Goal: Transaction & Acquisition: Purchase product/service

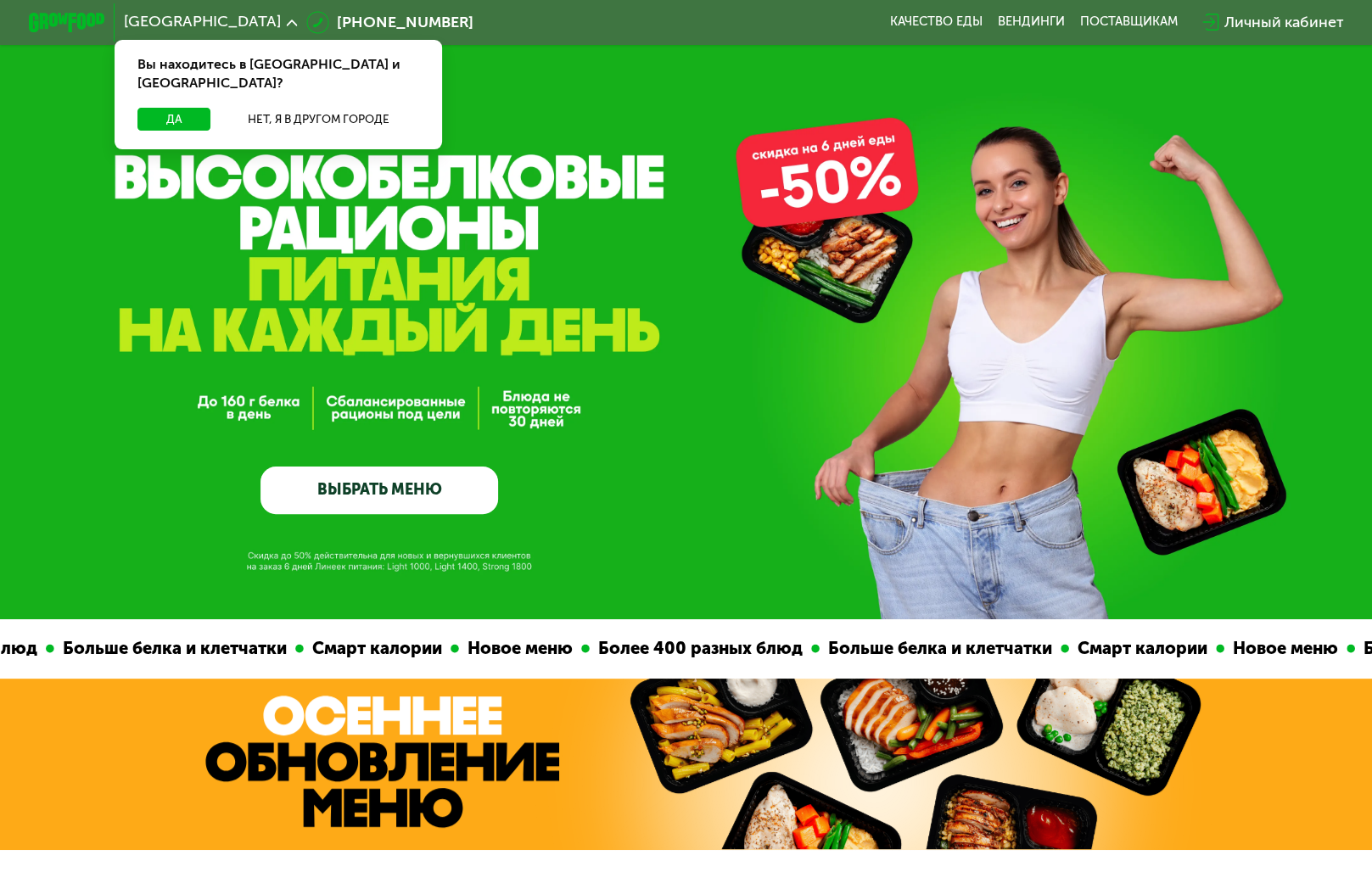
click at [426, 498] on link "ВЫБРАТЬ МЕНЮ" at bounding box center [379, 490] width 238 height 47
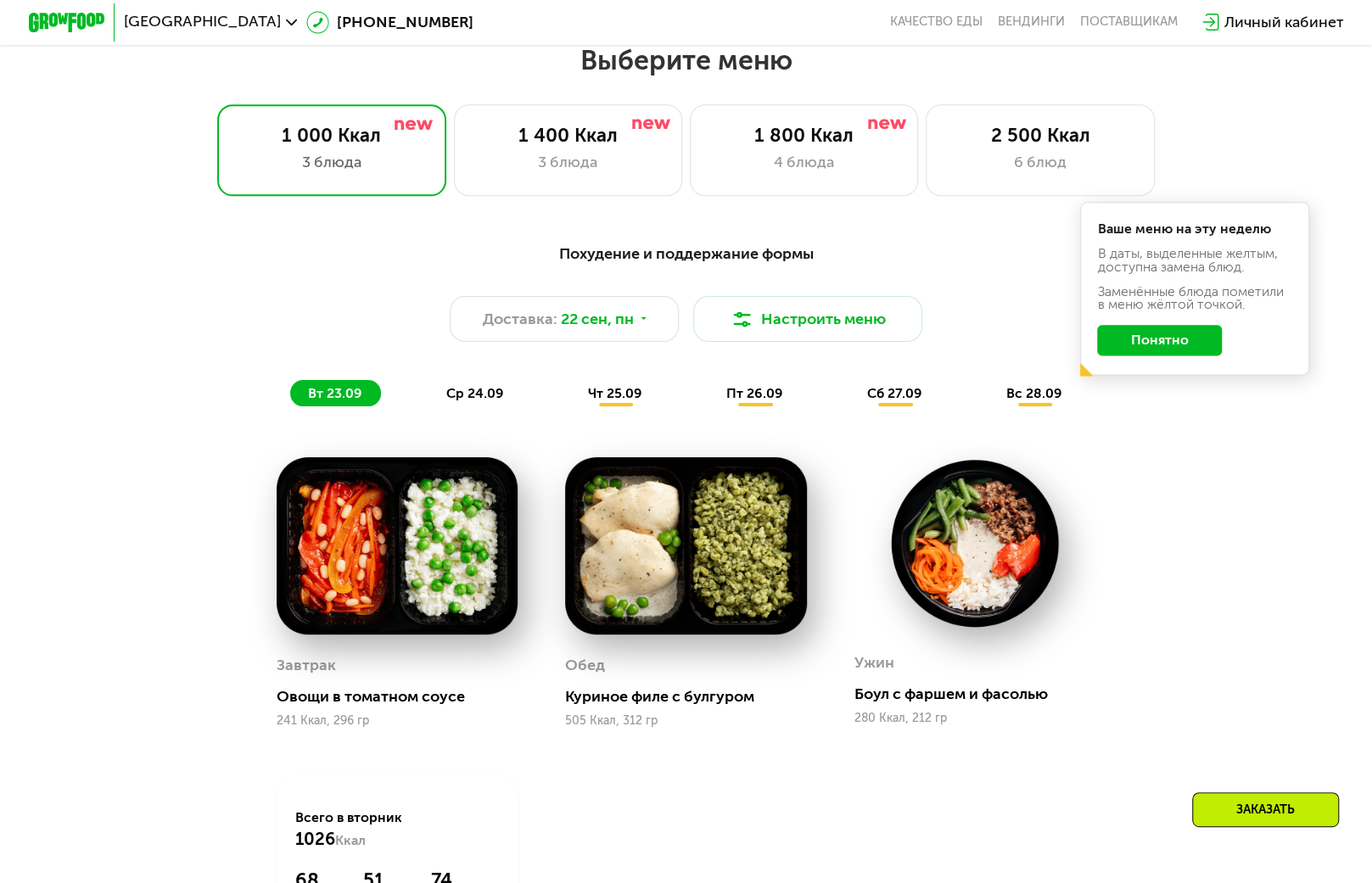
scroll to position [1208, 0]
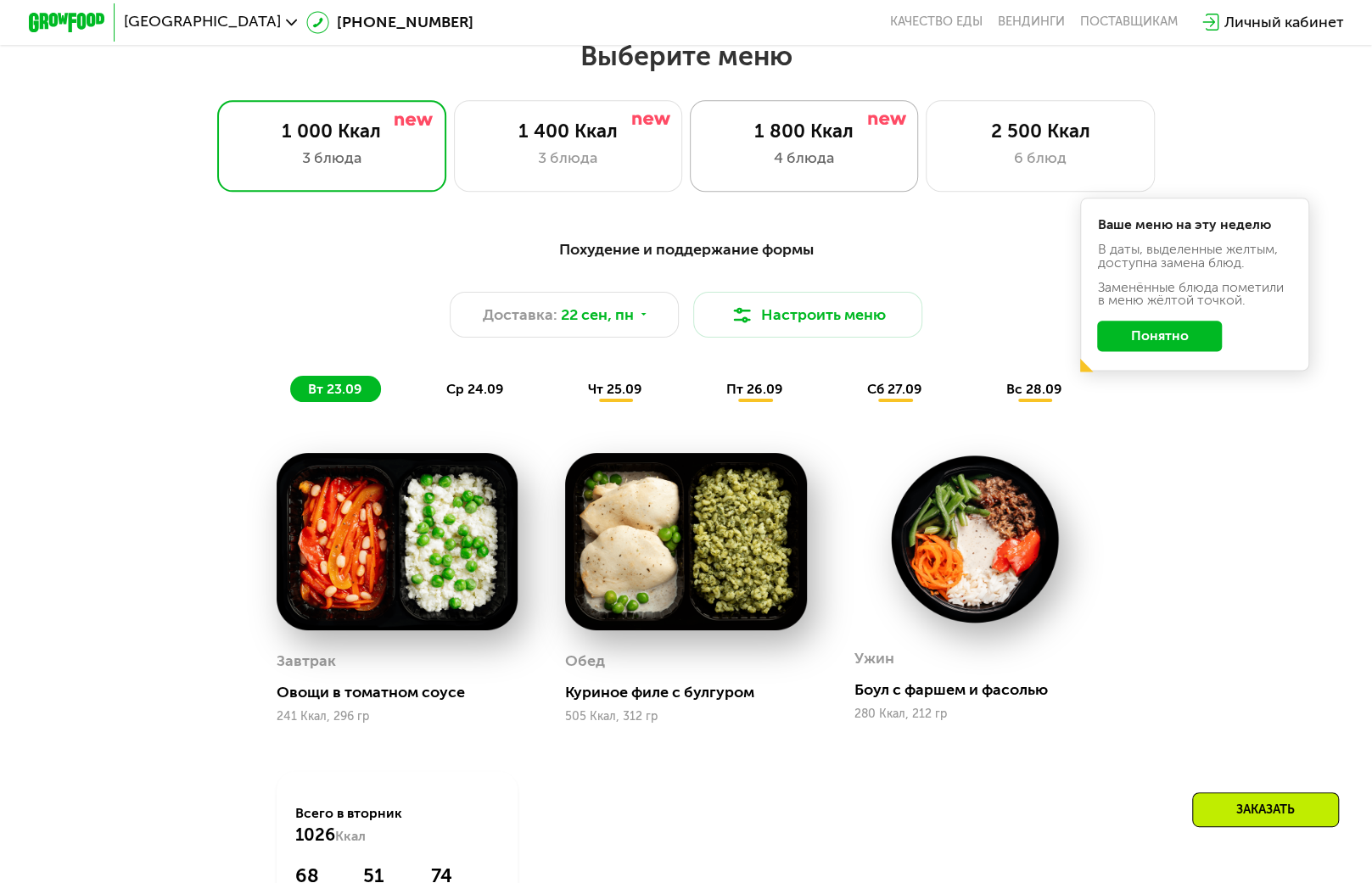
click at [878, 169] on div "4 блюда" at bounding box center [803, 159] width 190 height 23
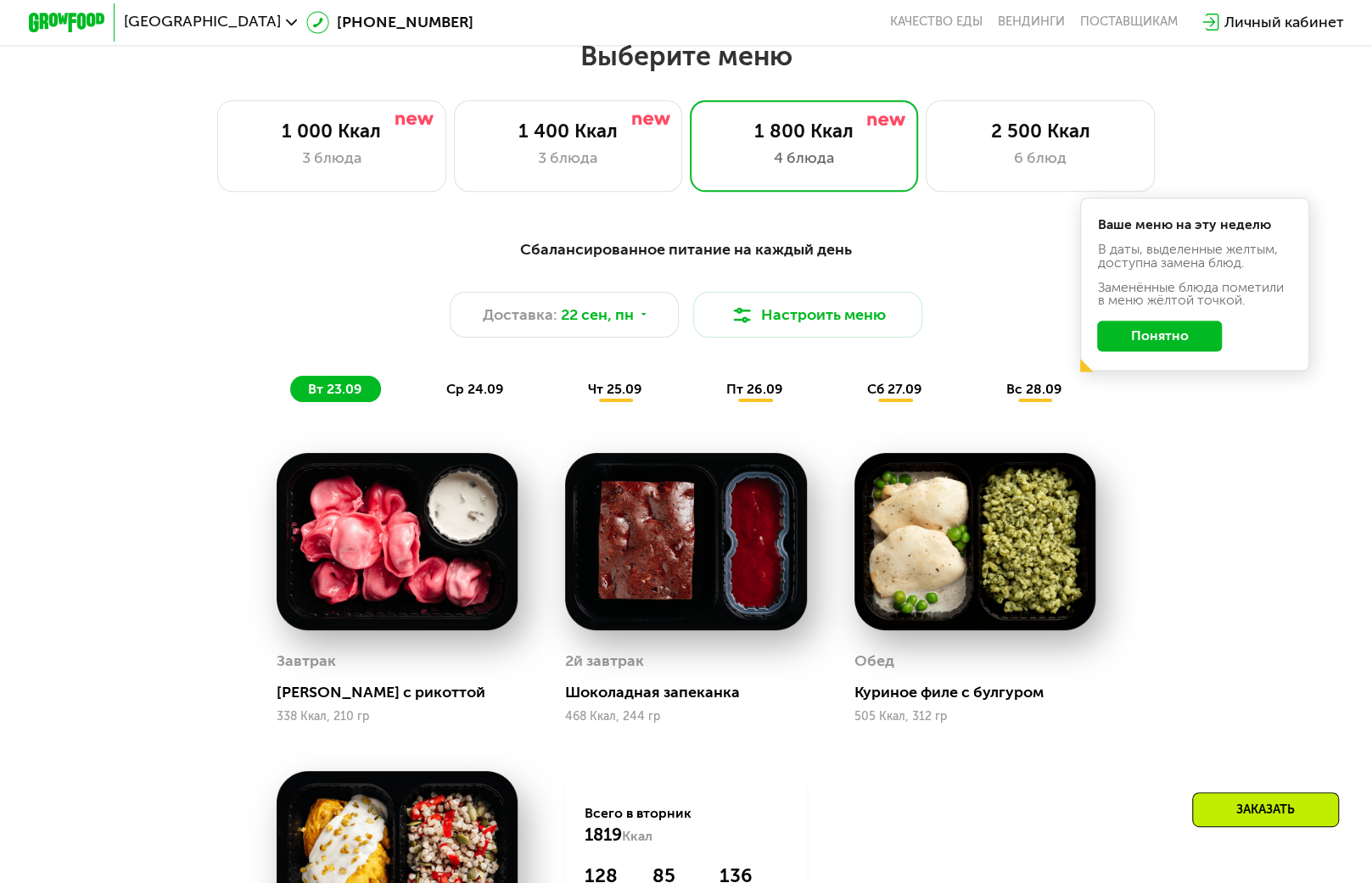
click at [1131, 347] on button "Понятно" at bounding box center [1159, 336] width 125 height 31
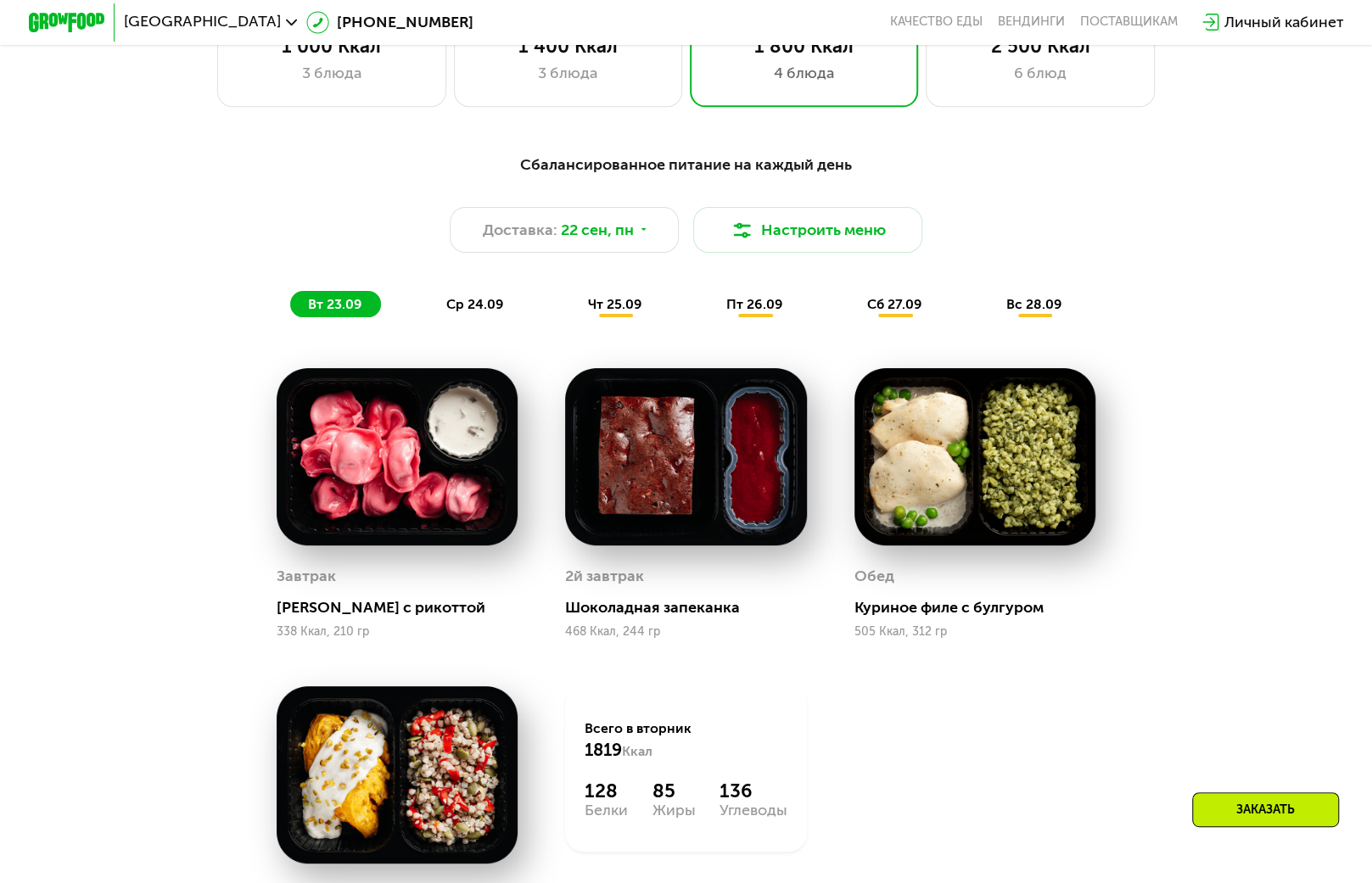
scroll to position [1038, 0]
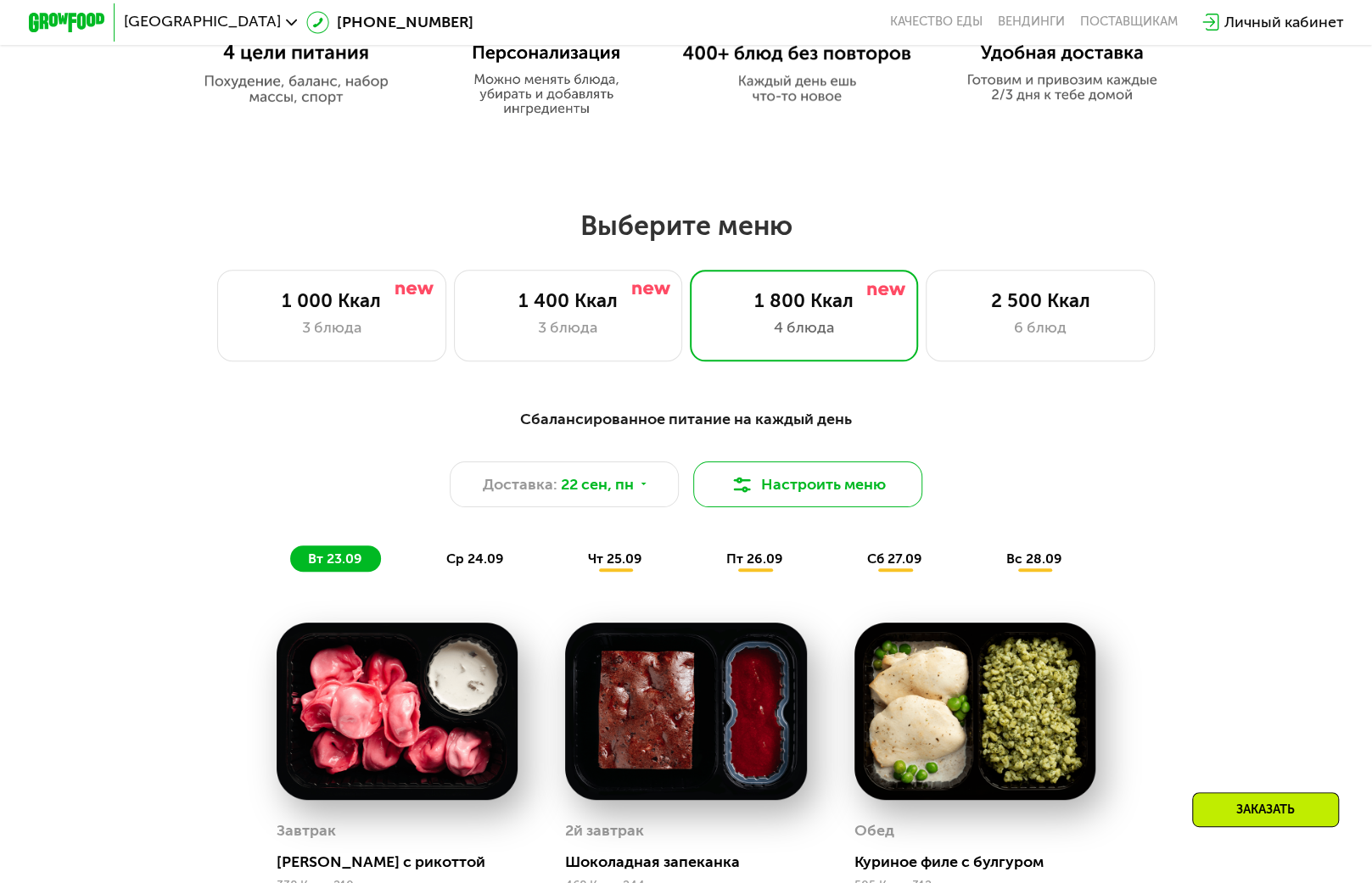
click at [836, 501] on button "Настроить меню" at bounding box center [808, 485] width 229 height 46
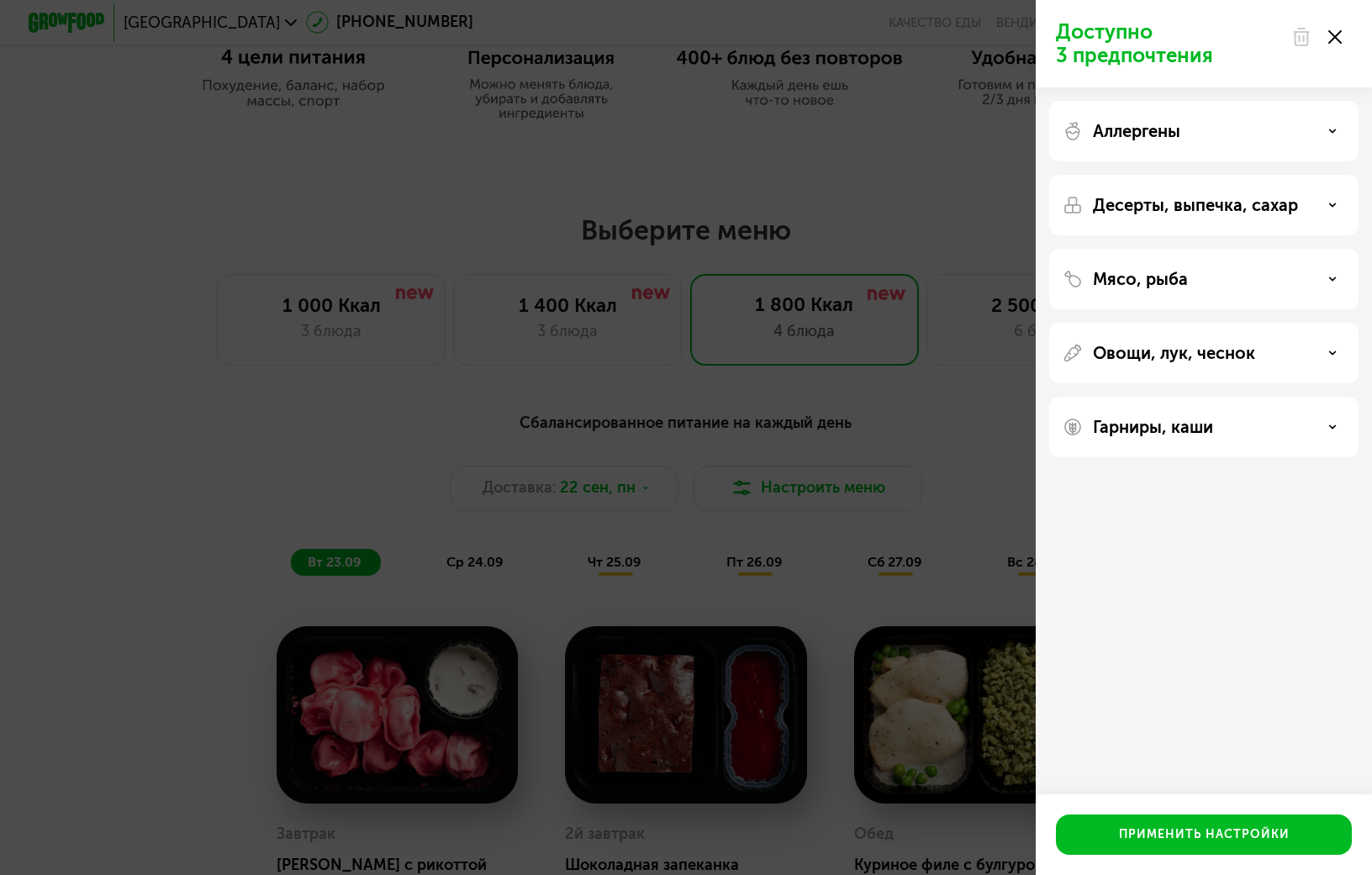
click at [158, 423] on div "Доступно 3 предпочтения Аллергены Десерты, выпечка, сахар Мясо, рыба Овощи, лук…" at bounding box center [686, 438] width 1372 height 875
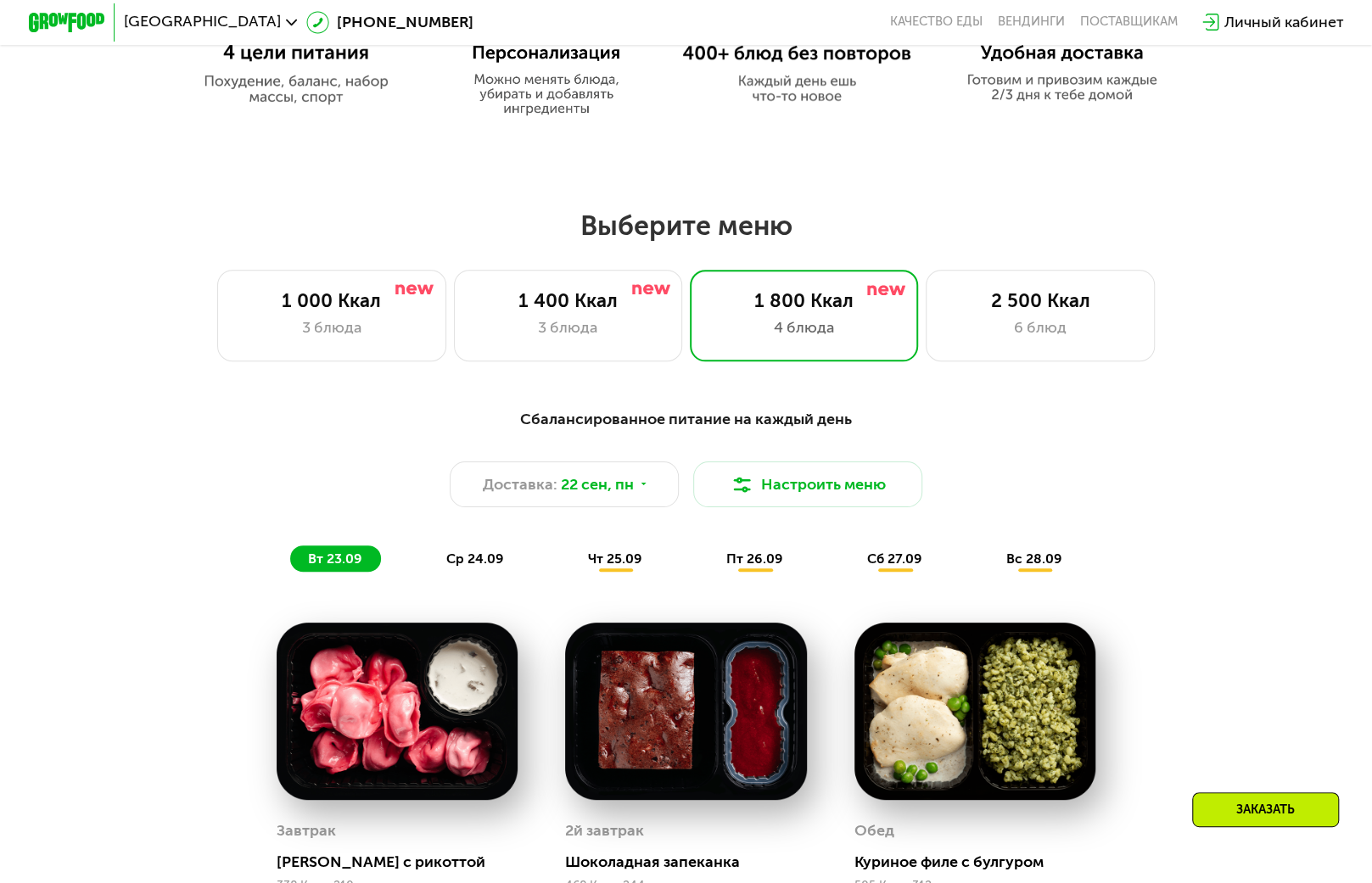
click at [1298, 802] on div "Заказать" at bounding box center [1265, 810] width 147 height 35
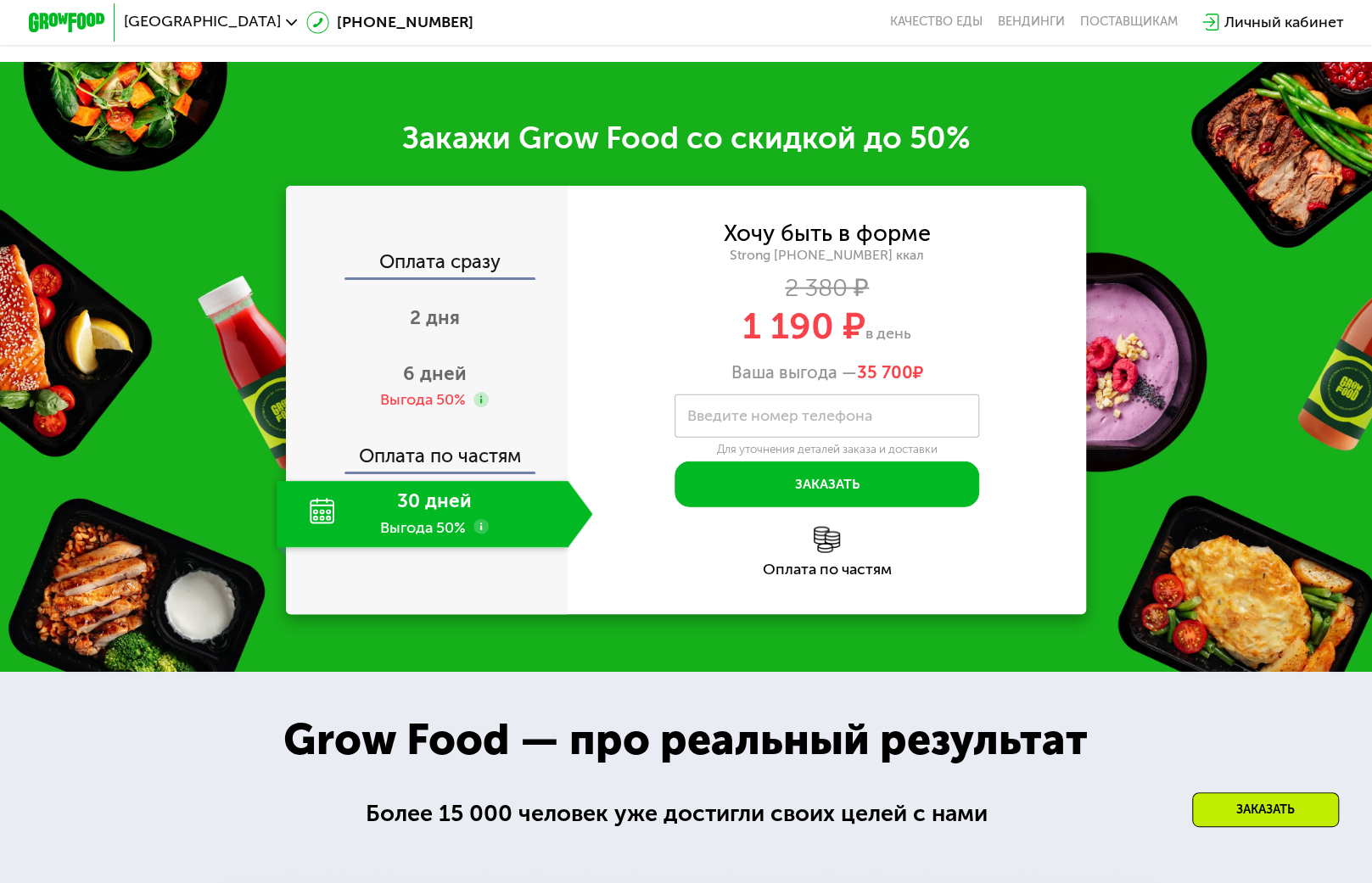
scroll to position [2390, 0]
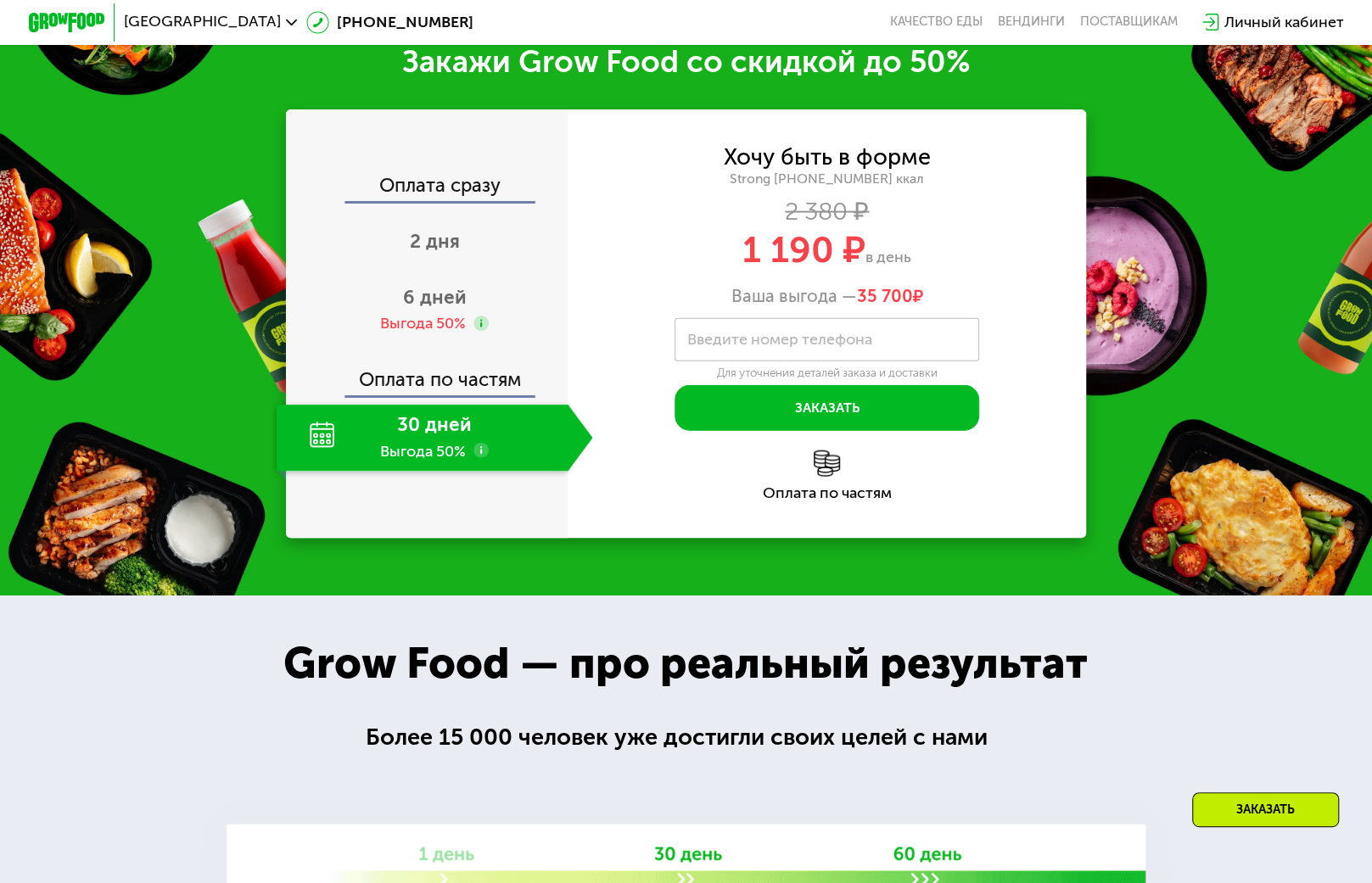
click at [422, 439] on div "30 дней Выгода 50%" at bounding box center [422, 439] width 292 height 67
click at [792, 362] on input "Введите номер телефона" at bounding box center [826, 340] width 305 height 43
click at [736, 344] on label "Введите номер телефона" at bounding box center [779, 339] width 185 height 11
click at [736, 350] on input "Введите номер телефона" at bounding box center [826, 340] width 305 height 43
click at [736, 344] on label "Введите номер телефона" at bounding box center [779, 339] width 185 height 11
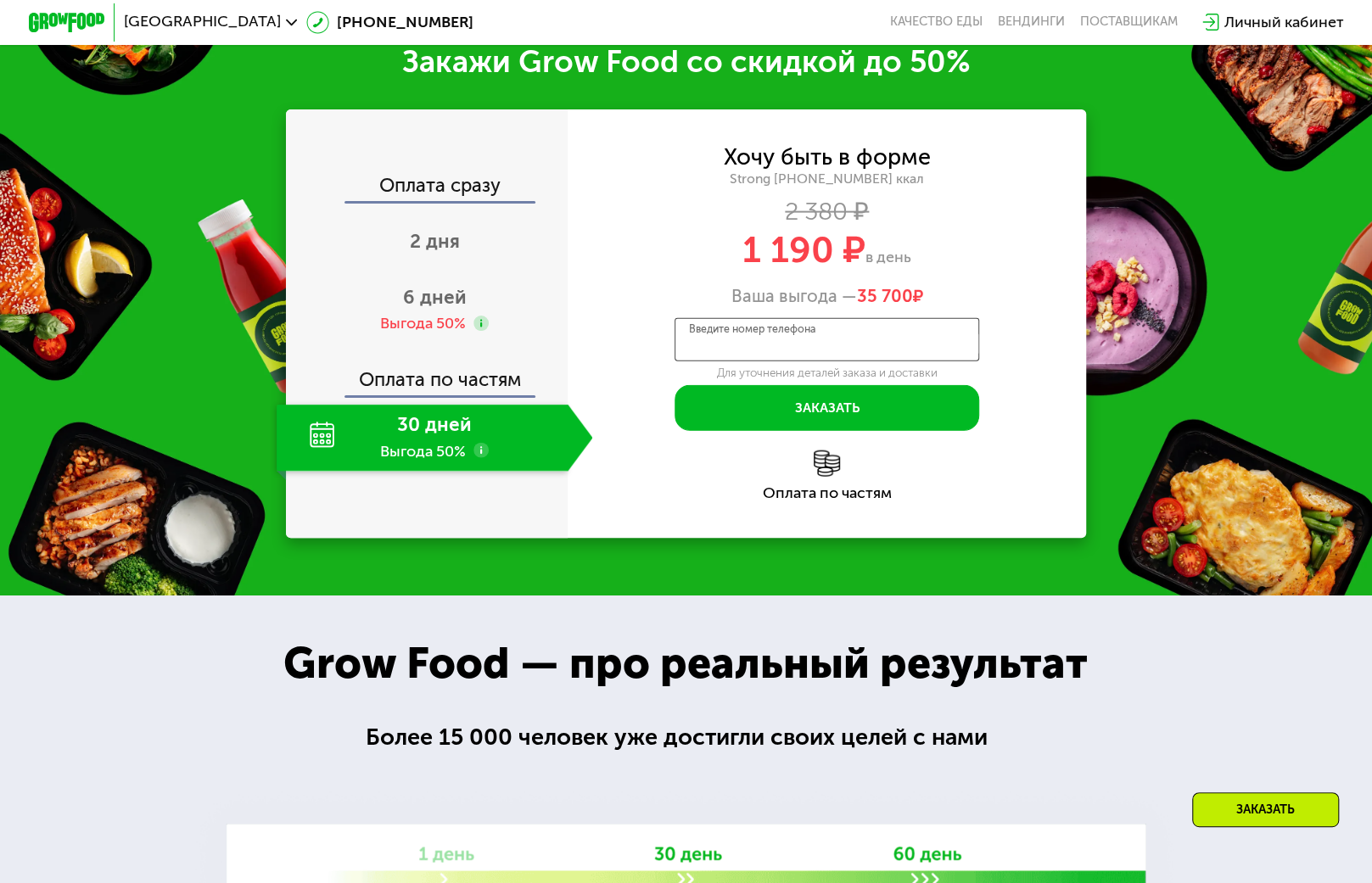
click at [736, 350] on input "Введите номер телефона" at bounding box center [826, 340] width 305 height 43
click at [736, 344] on label "Введите номер телефона" at bounding box center [779, 339] width 185 height 11
click at [736, 350] on input "Введите номер телефона" at bounding box center [826, 340] width 305 height 43
type input "**********"
click at [452, 471] on div "30 дней Выгода 50%" at bounding box center [422, 439] width 292 height 67
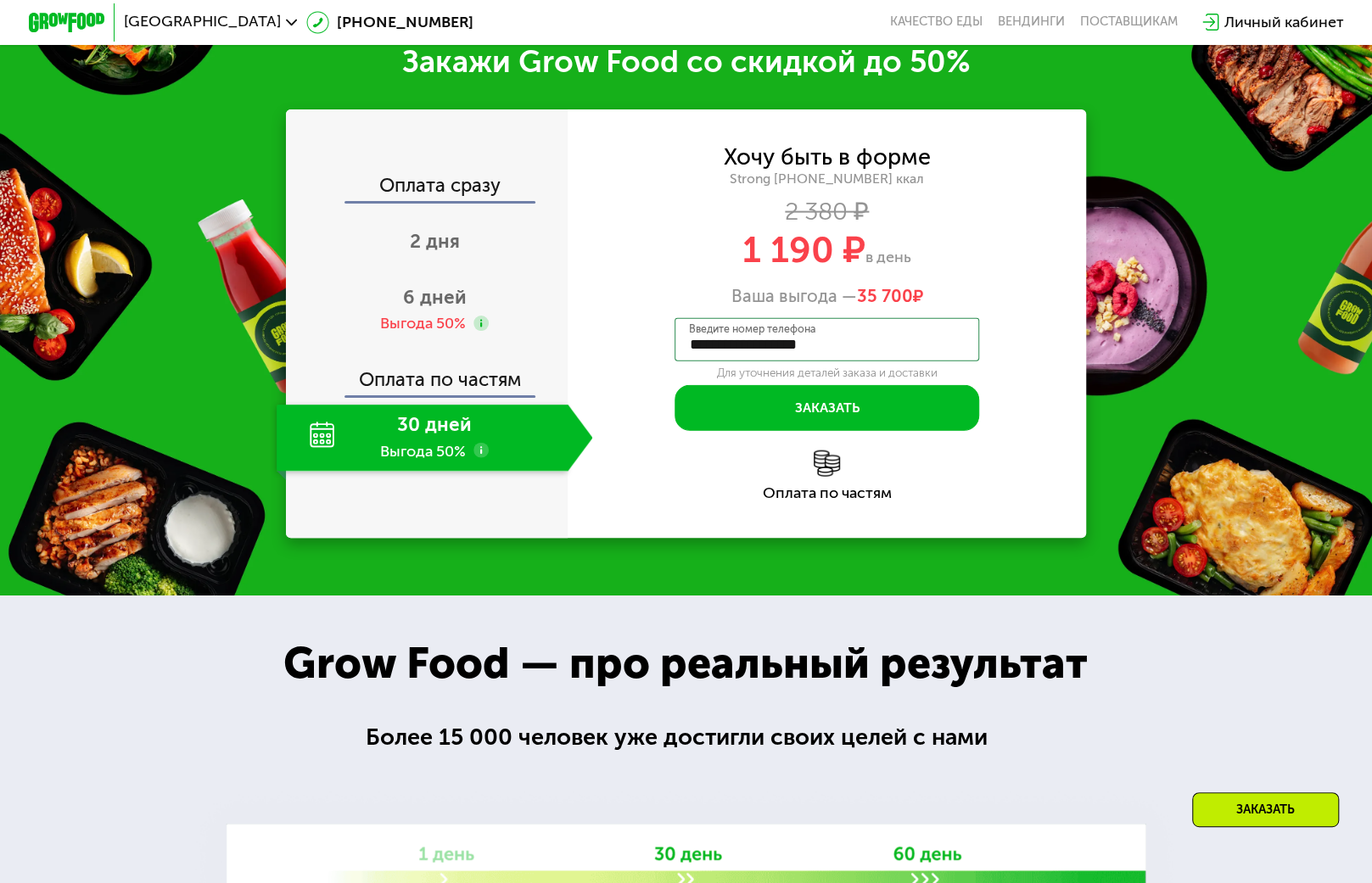
click at [470, 441] on div "30 дней Выгода 50%" at bounding box center [422, 439] width 292 height 67
click at [815, 431] on button "Заказать" at bounding box center [826, 408] width 305 height 46
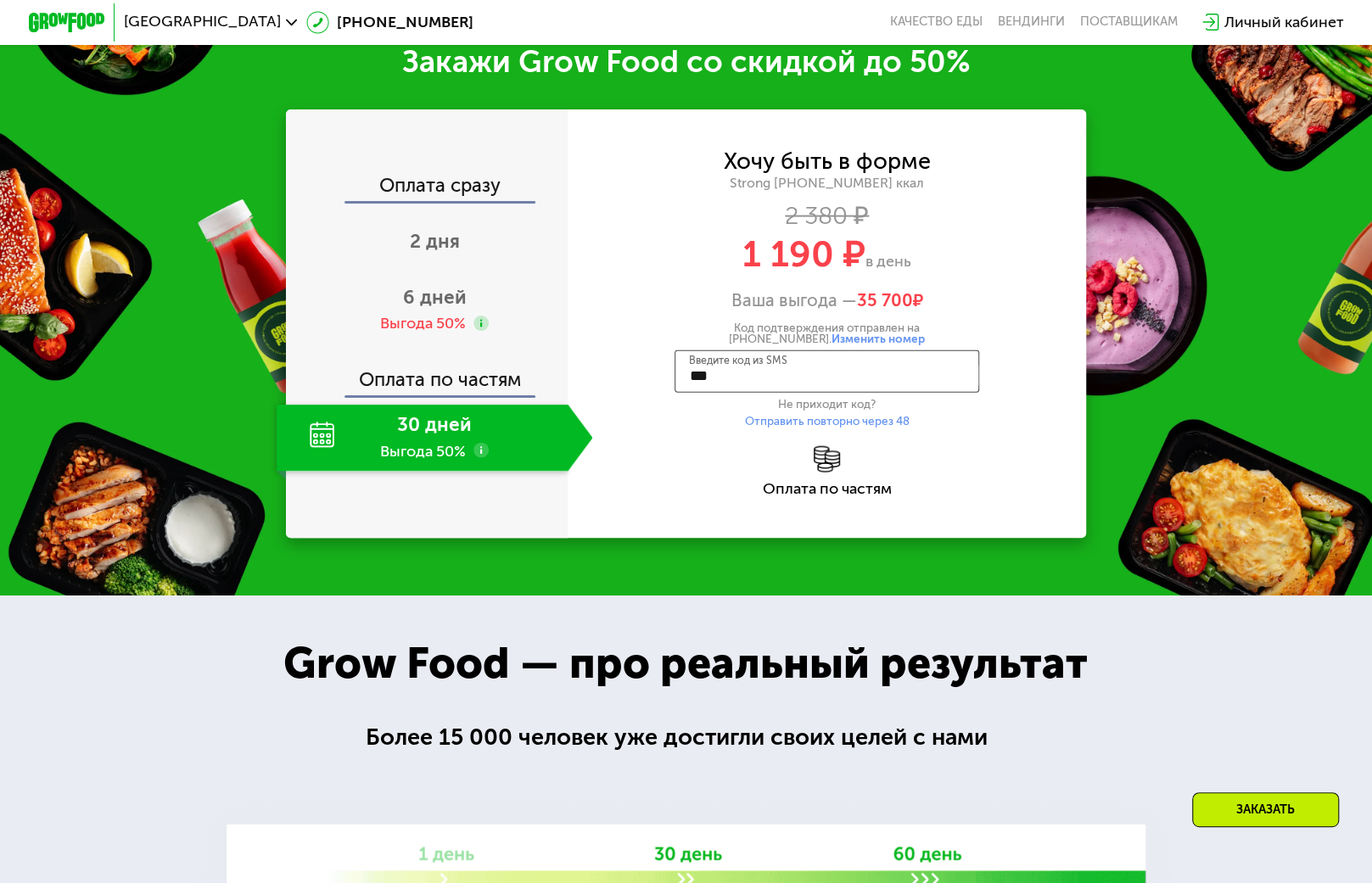
type input "****"
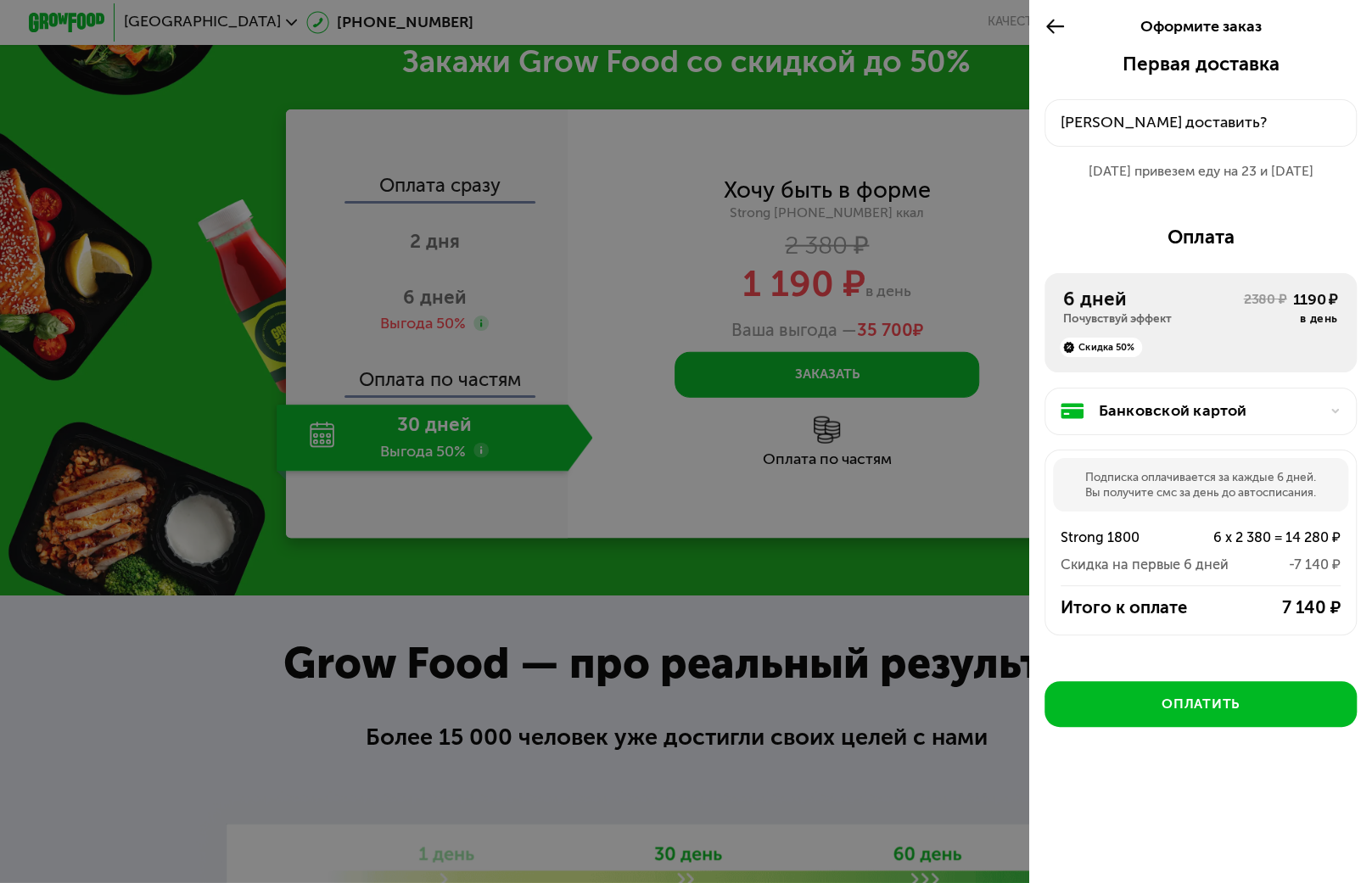
click at [1140, 115] on div "[PERSON_NAME] доставить?" at bounding box center [1200, 123] width 280 height 23
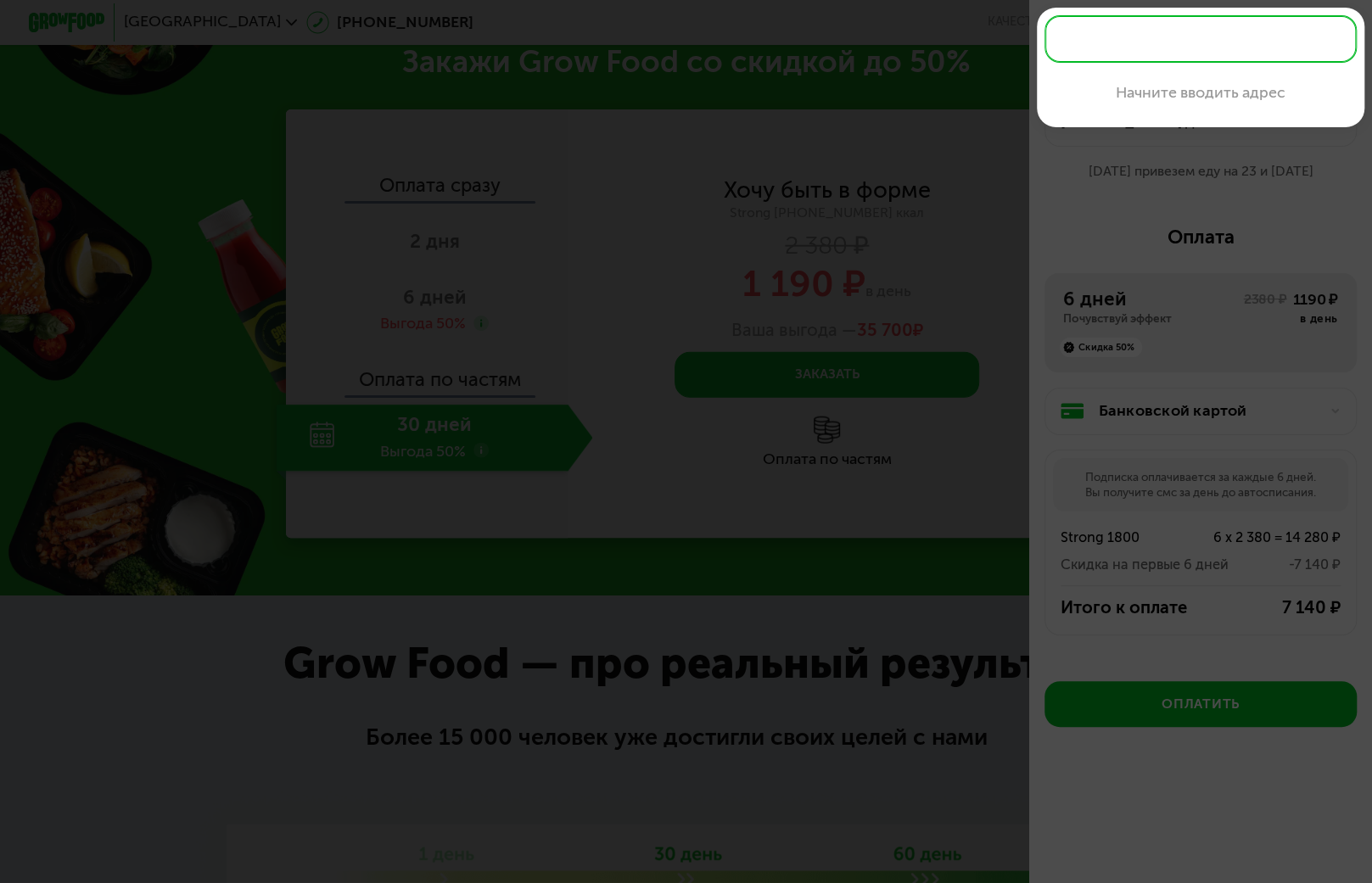
click at [1141, 38] on input "text" at bounding box center [1201, 38] width 313 height 47
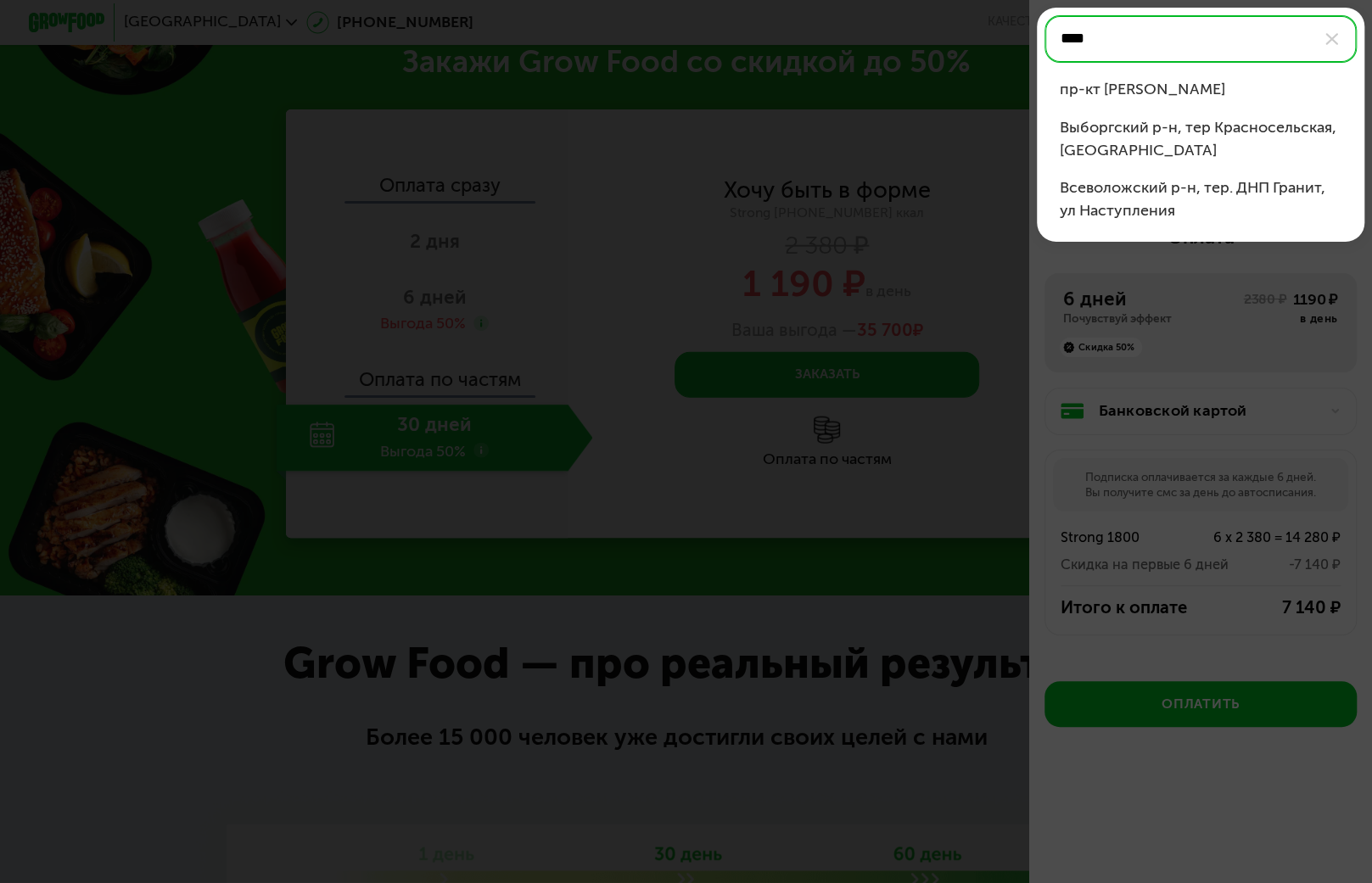
click at [1151, 89] on div "пр-кт [PERSON_NAME]" at bounding box center [1201, 89] width 282 height 23
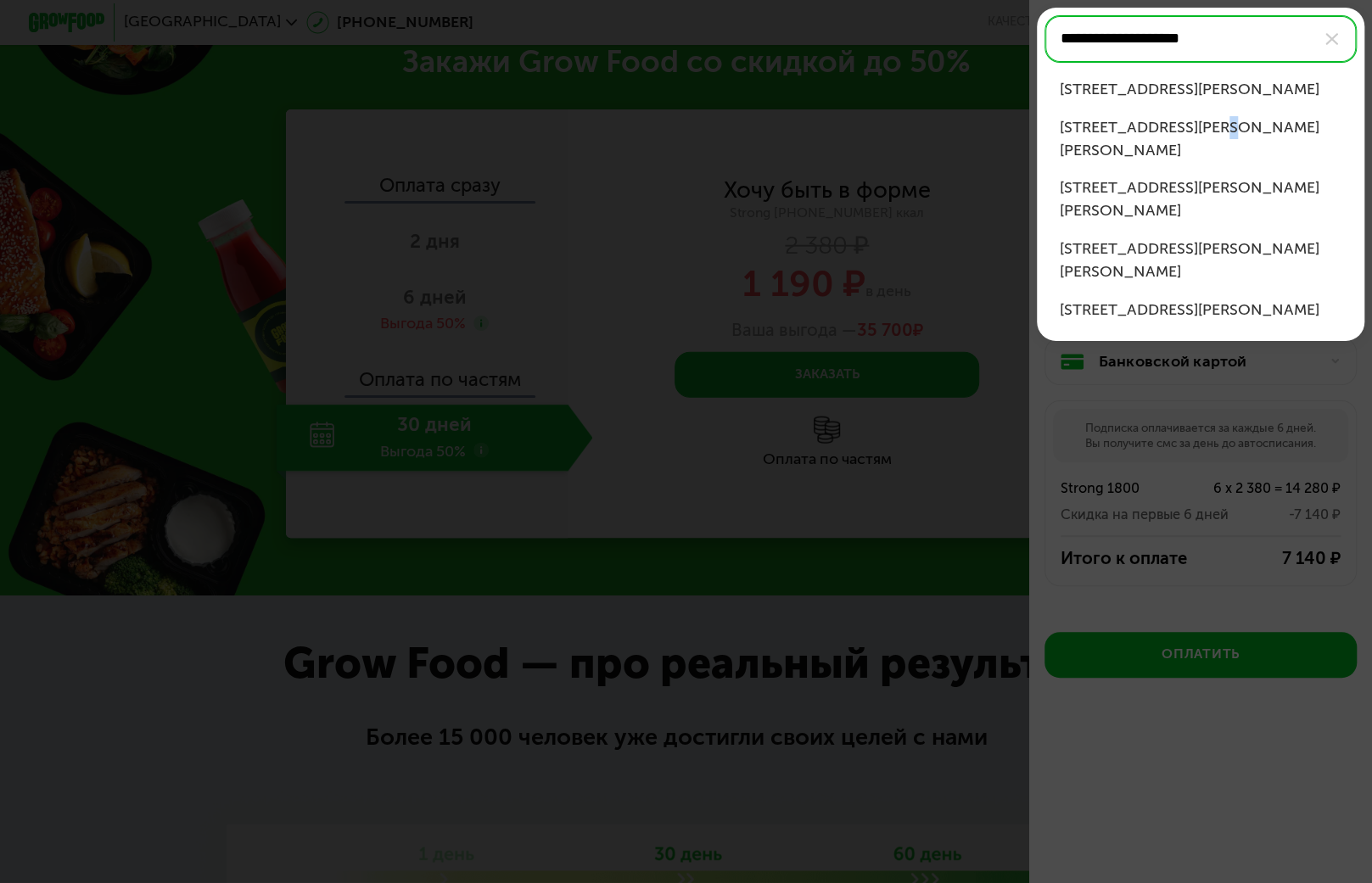
click at [1215, 117] on div "[STREET_ADDRESS][PERSON_NAME][PERSON_NAME]" at bounding box center [1201, 139] width 282 height 46
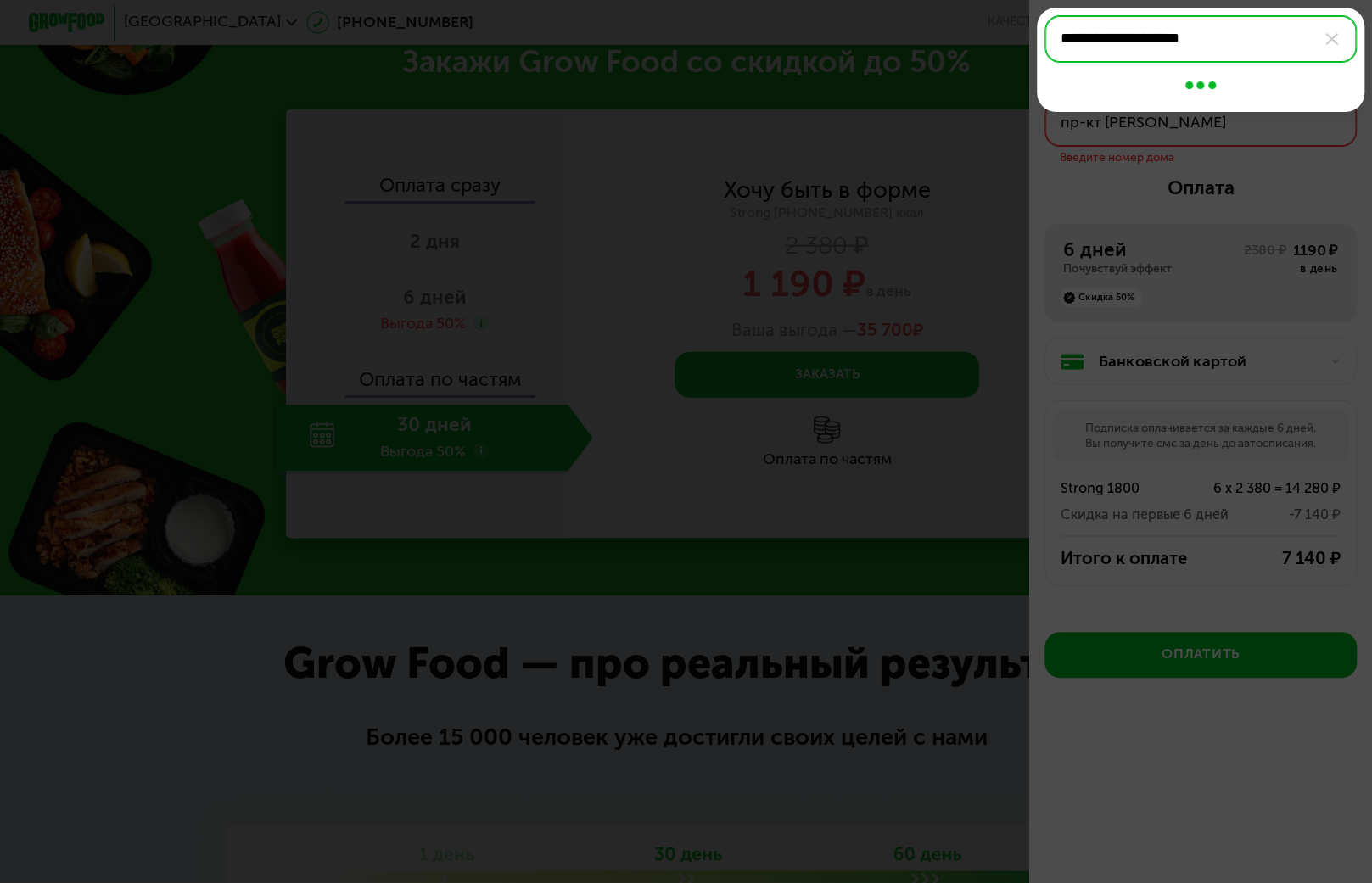
type input "**********"
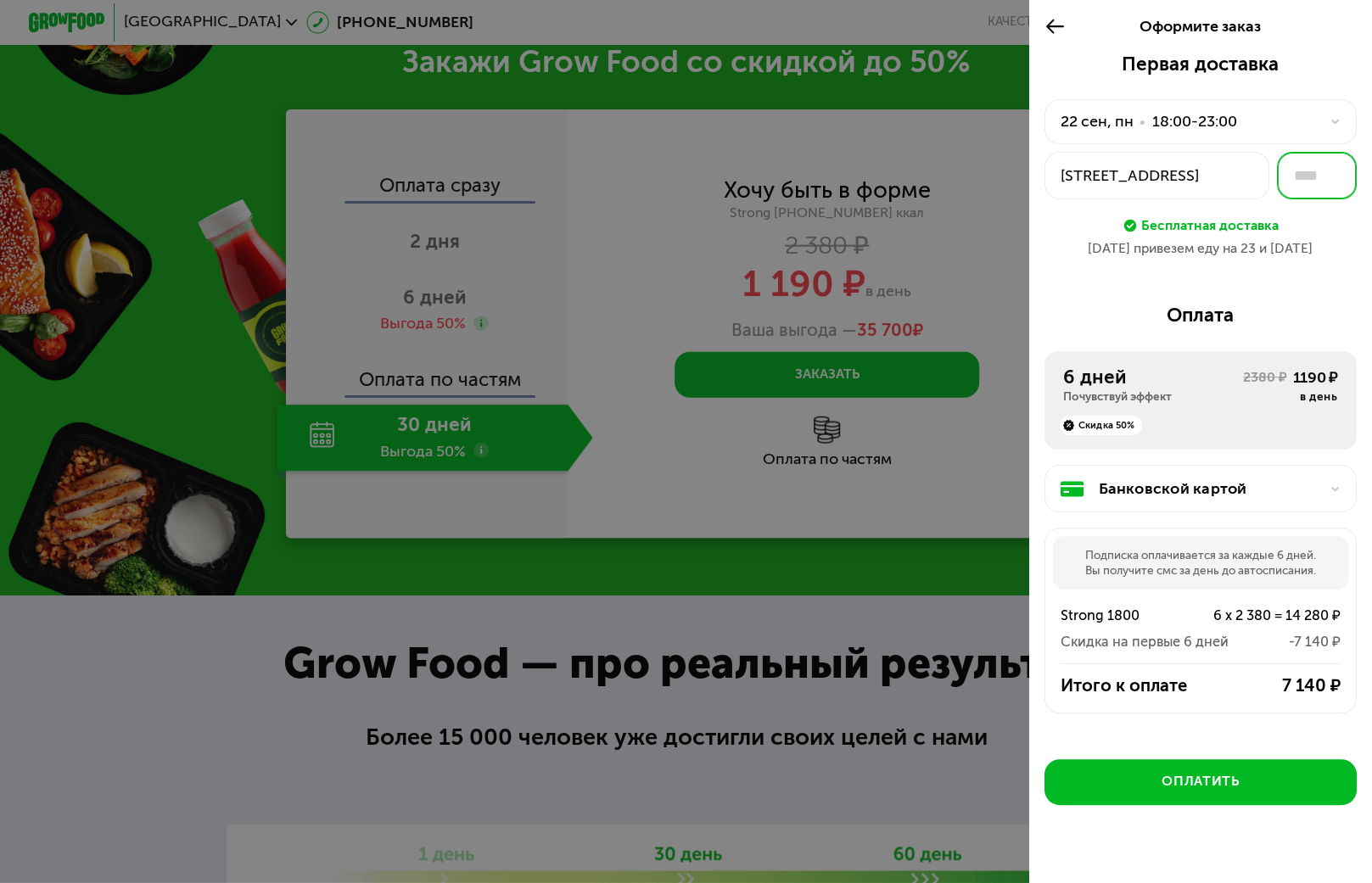
click at [1303, 177] on input "text" at bounding box center [1316, 175] width 80 height 47
type input "**"
click at [1284, 112] on div "[DATE] • 18:00-23:00" at bounding box center [1188, 122] width 257 height 23
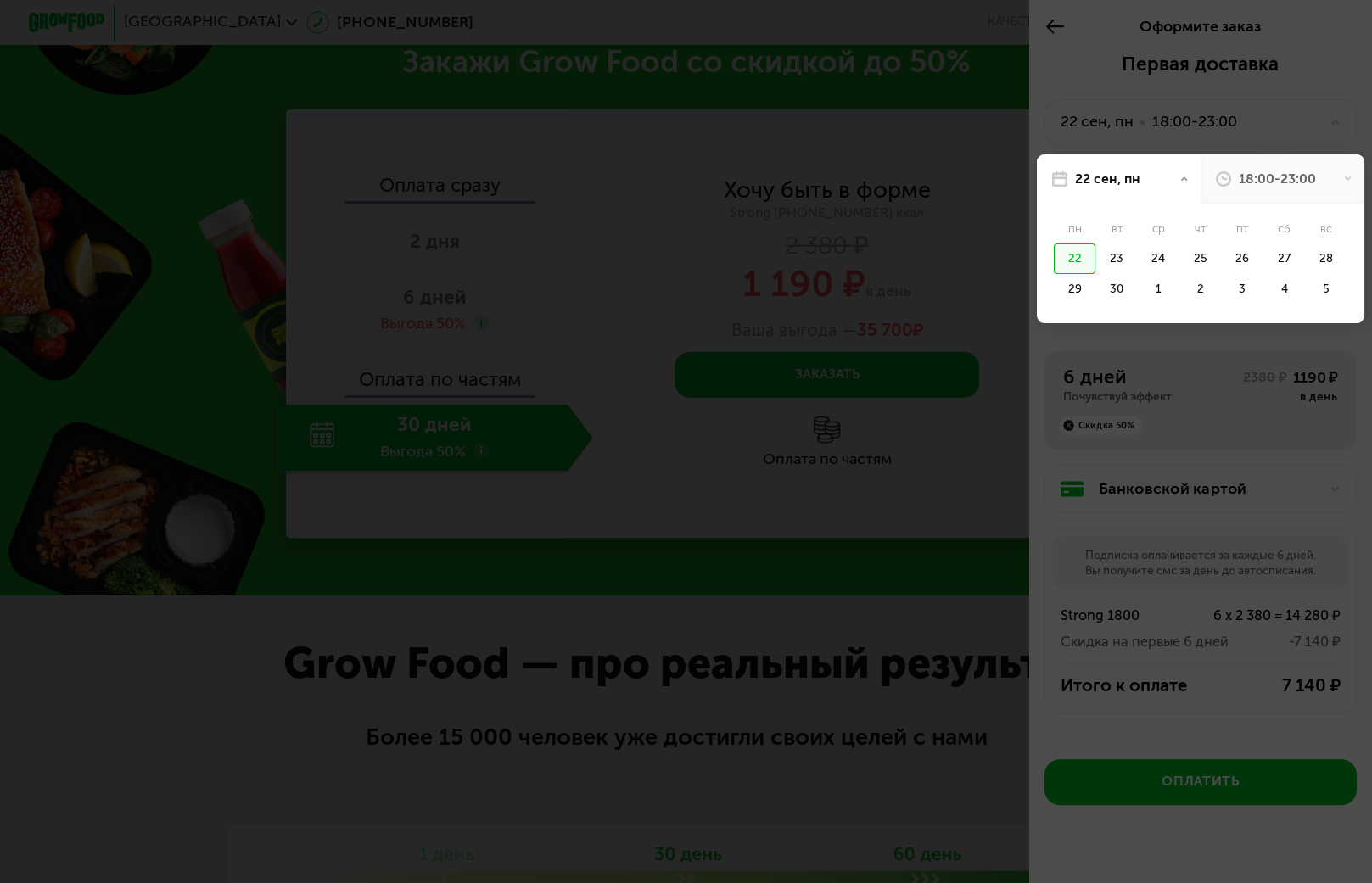
click at [1288, 171] on div "18:00-23:00" at bounding box center [1278, 178] width 77 height 18
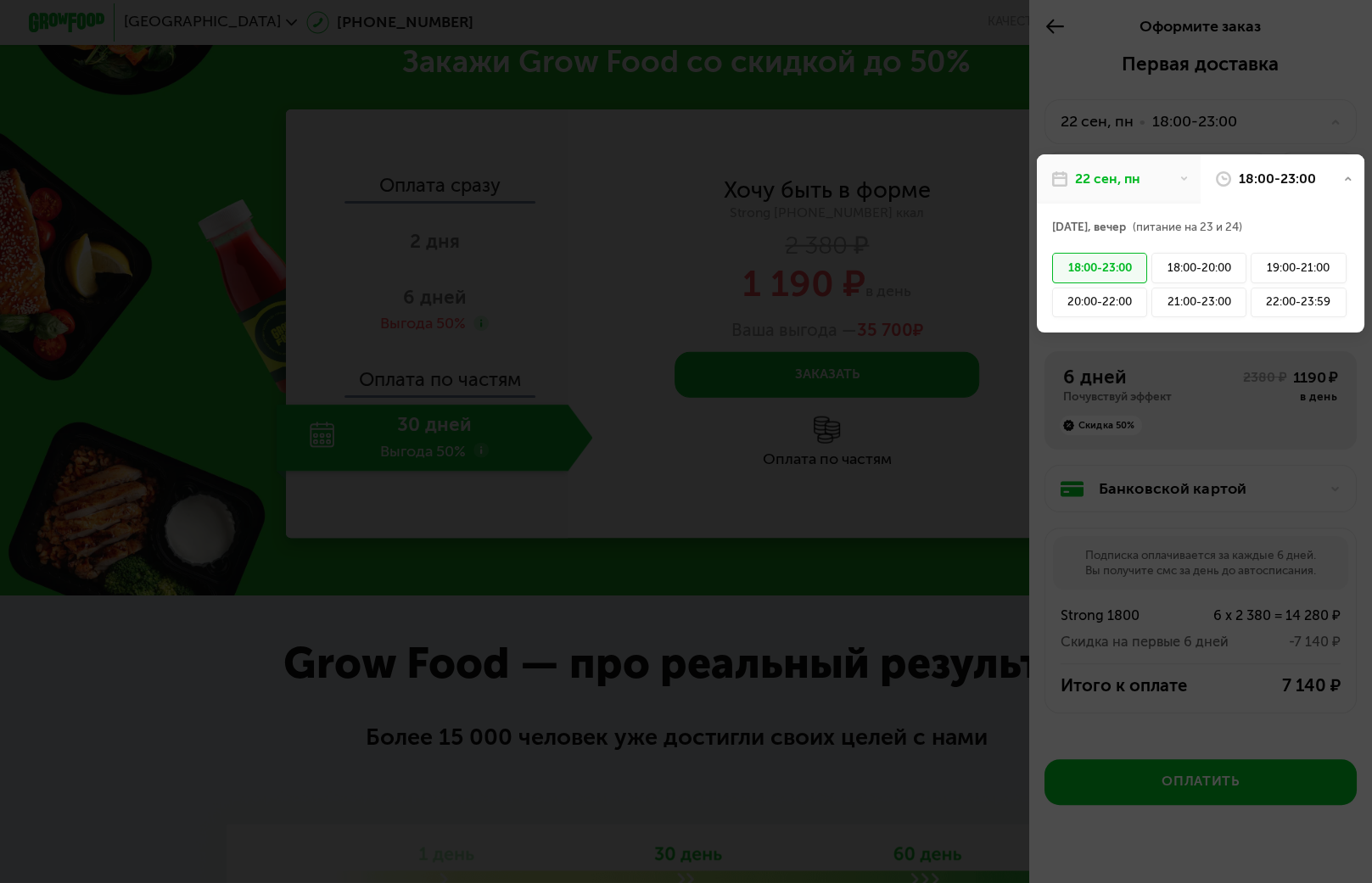
click at [1152, 182] on div "22 сен, пн" at bounding box center [1119, 179] width 164 height 49
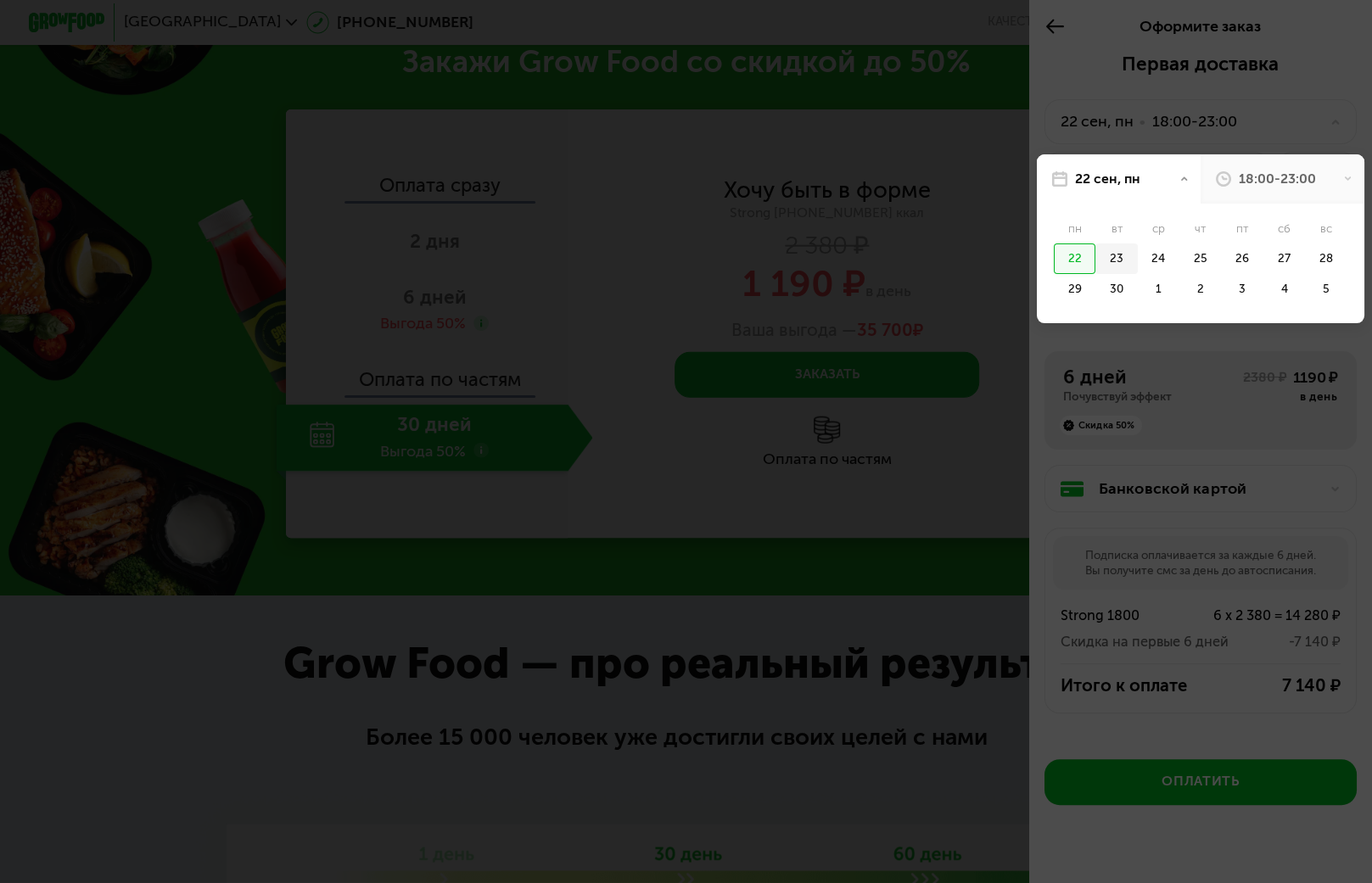
click at [1110, 253] on div "23" at bounding box center [1116, 259] width 41 height 31
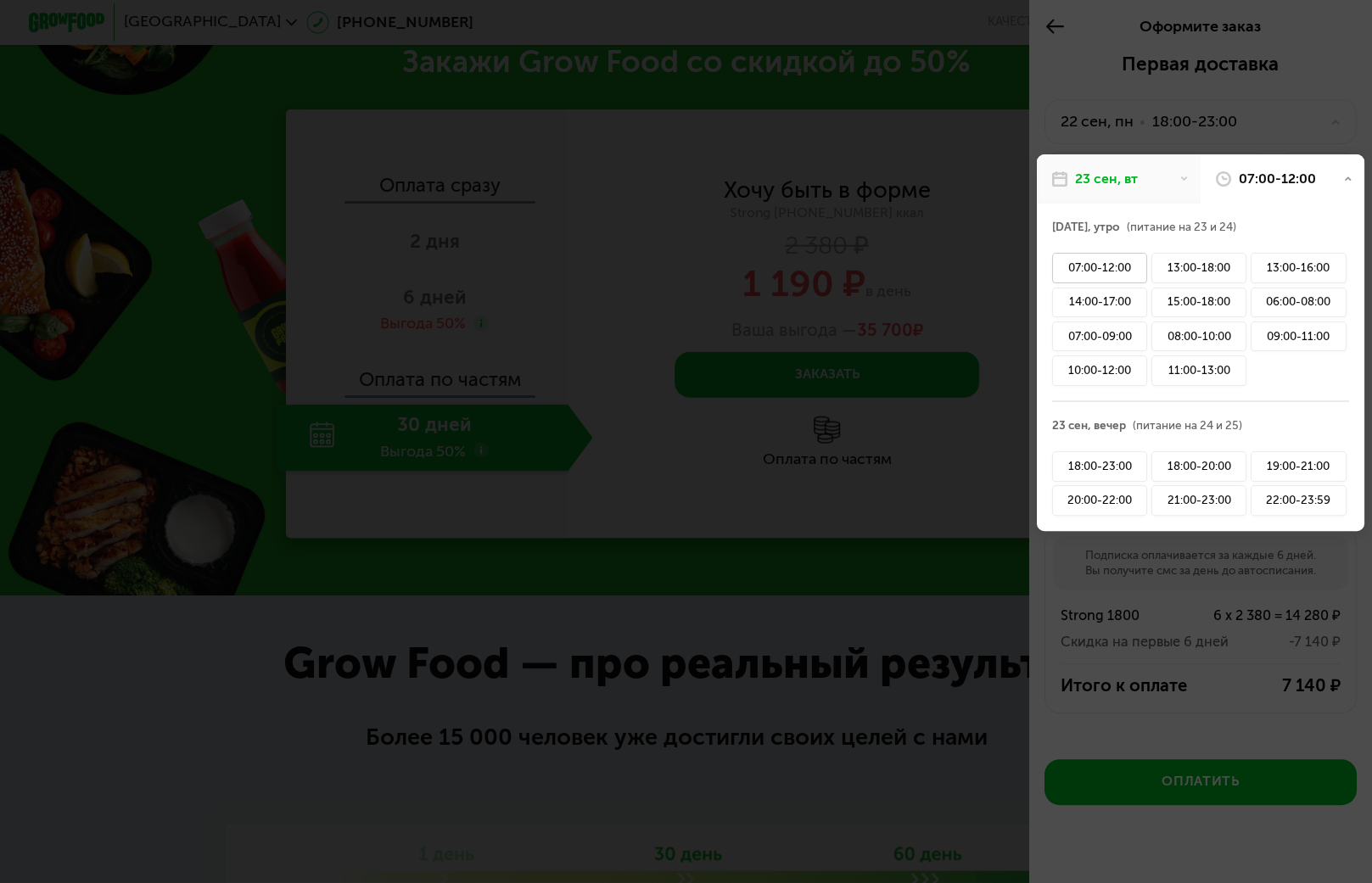
click at [1098, 268] on div "07:00-12:00" at bounding box center [1101, 268] width 96 height 31
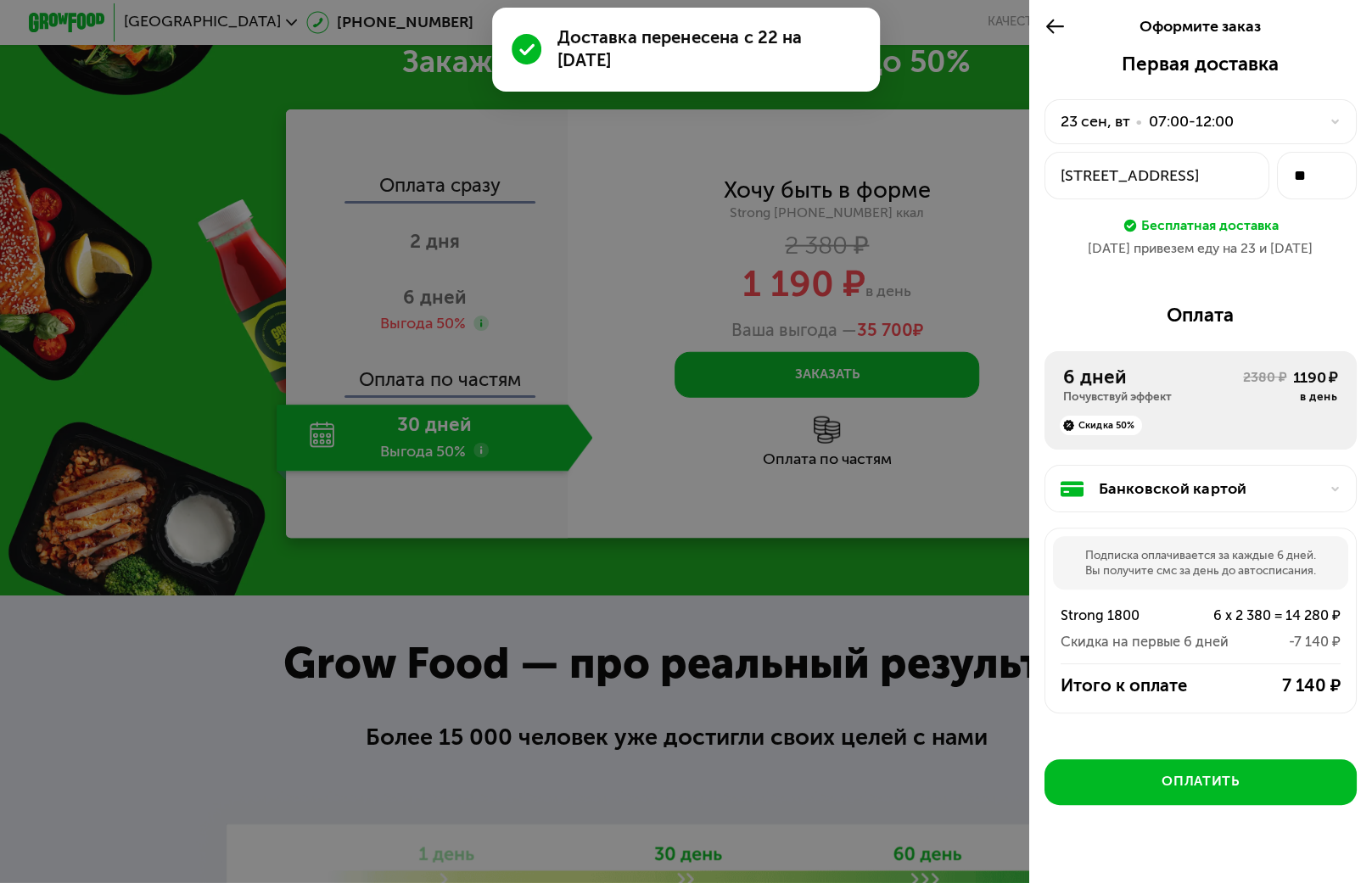
click at [1120, 403] on div "Почувствуй эффект" at bounding box center [1153, 397] width 180 height 15
click at [1226, 399] on div "Почувствуй эффект" at bounding box center [1153, 397] width 180 height 15
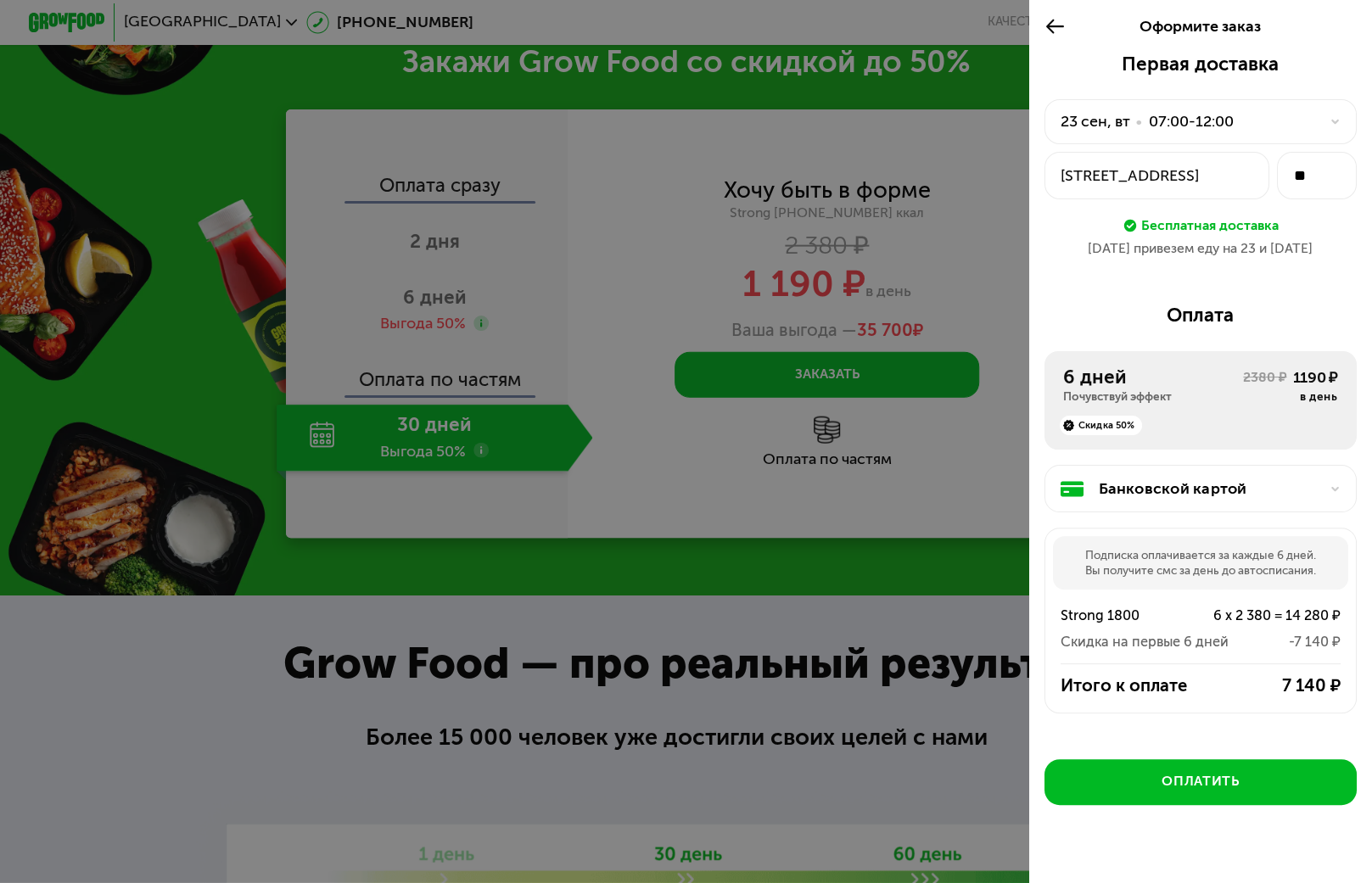
click at [1220, 412] on div "Скидка 50%" at bounding box center [1200, 420] width 274 height 31
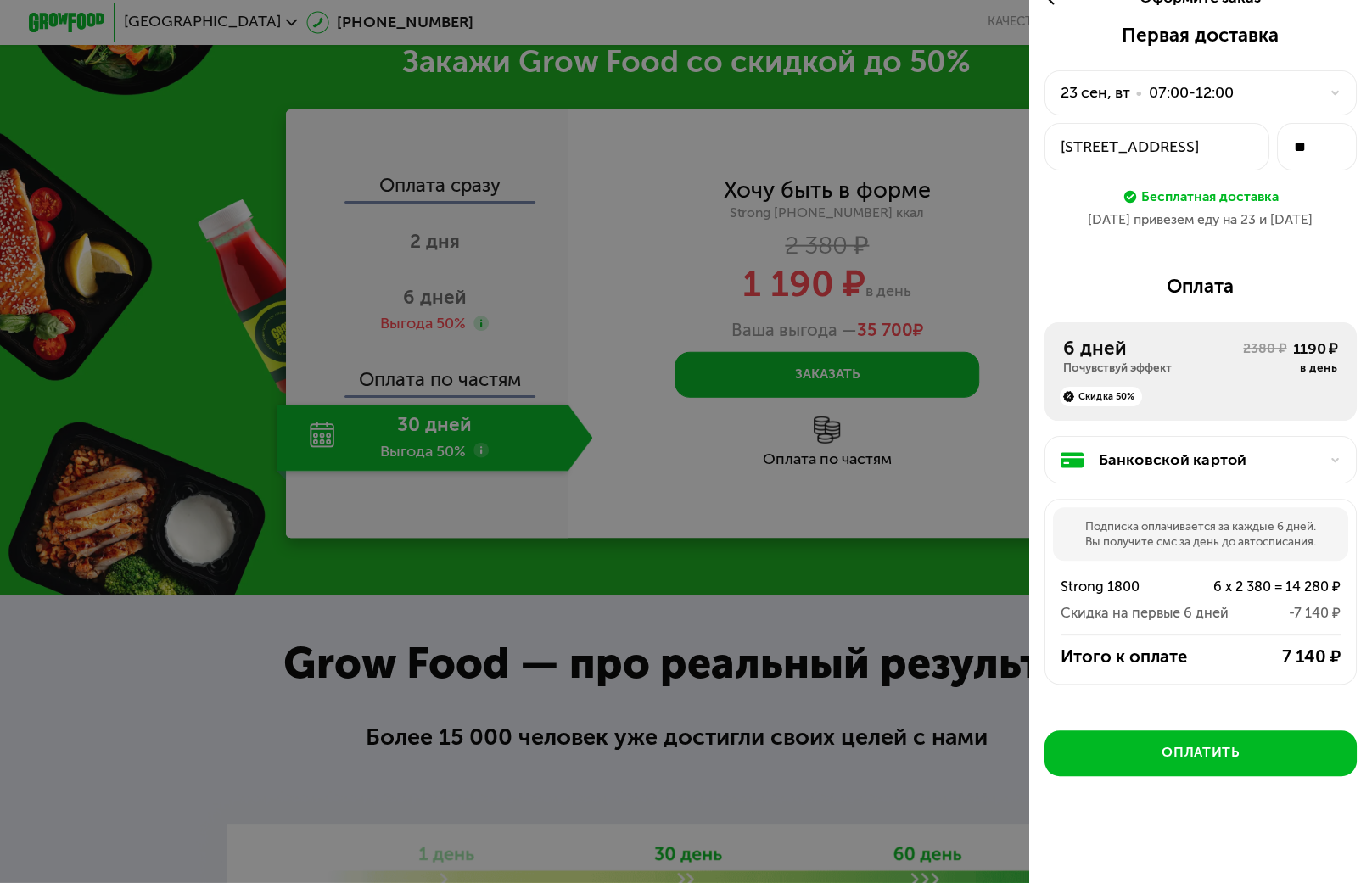
scroll to position [38, 0]
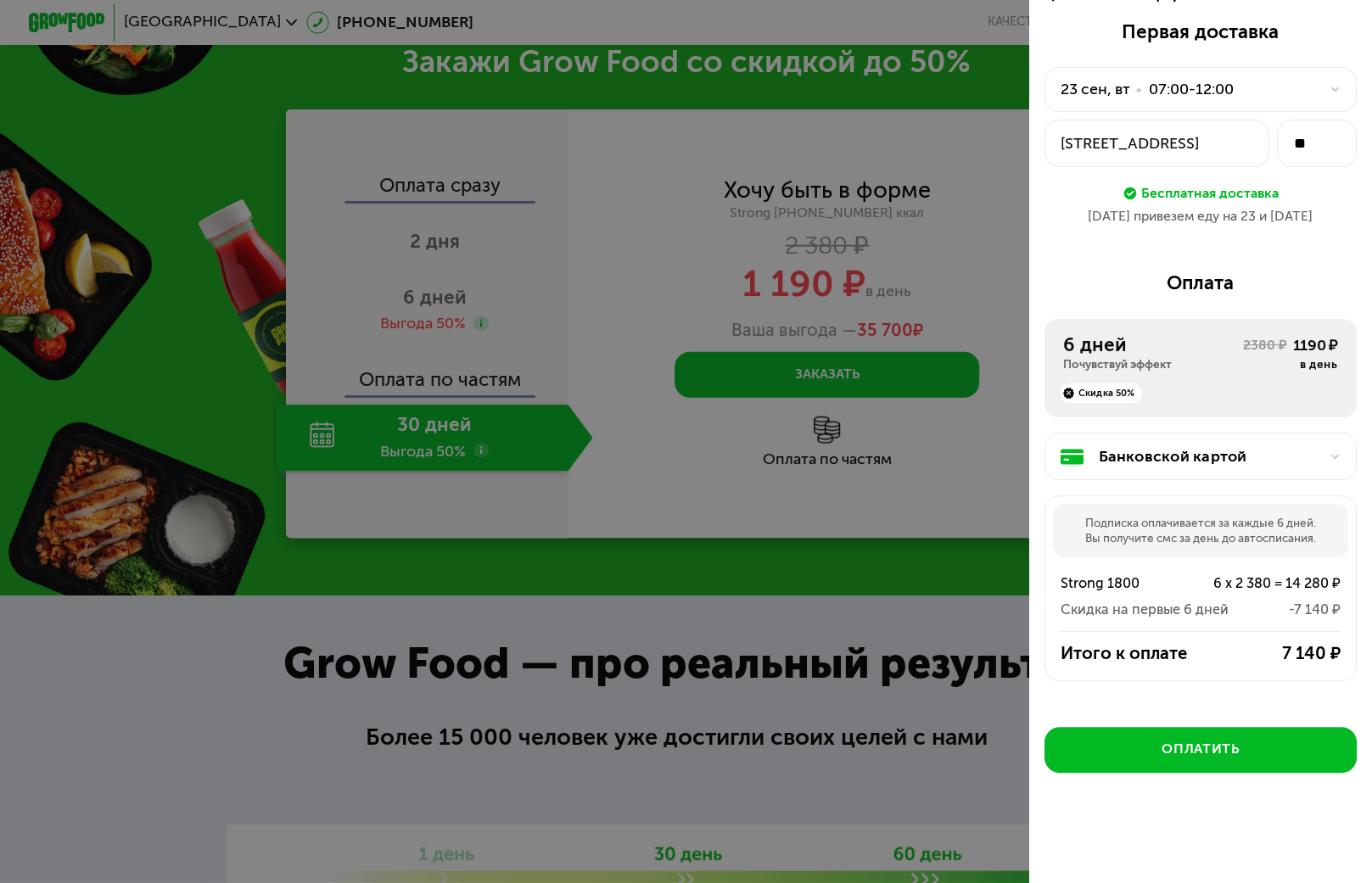
click at [1160, 461] on div "Банковской картой" at bounding box center [1208, 457] width 219 height 23
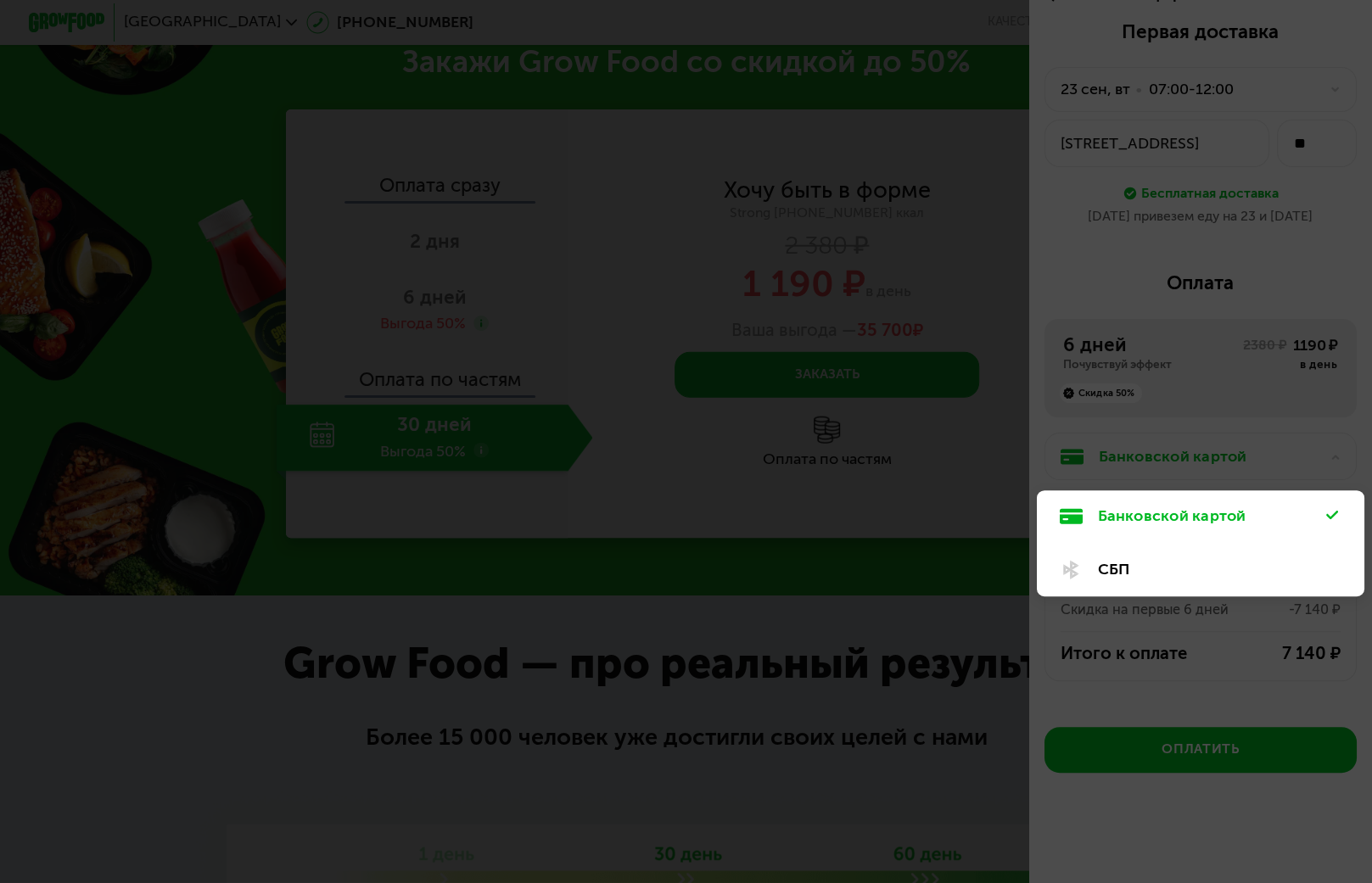
click at [1111, 571] on div "СБП" at bounding box center [1212, 569] width 229 height 23
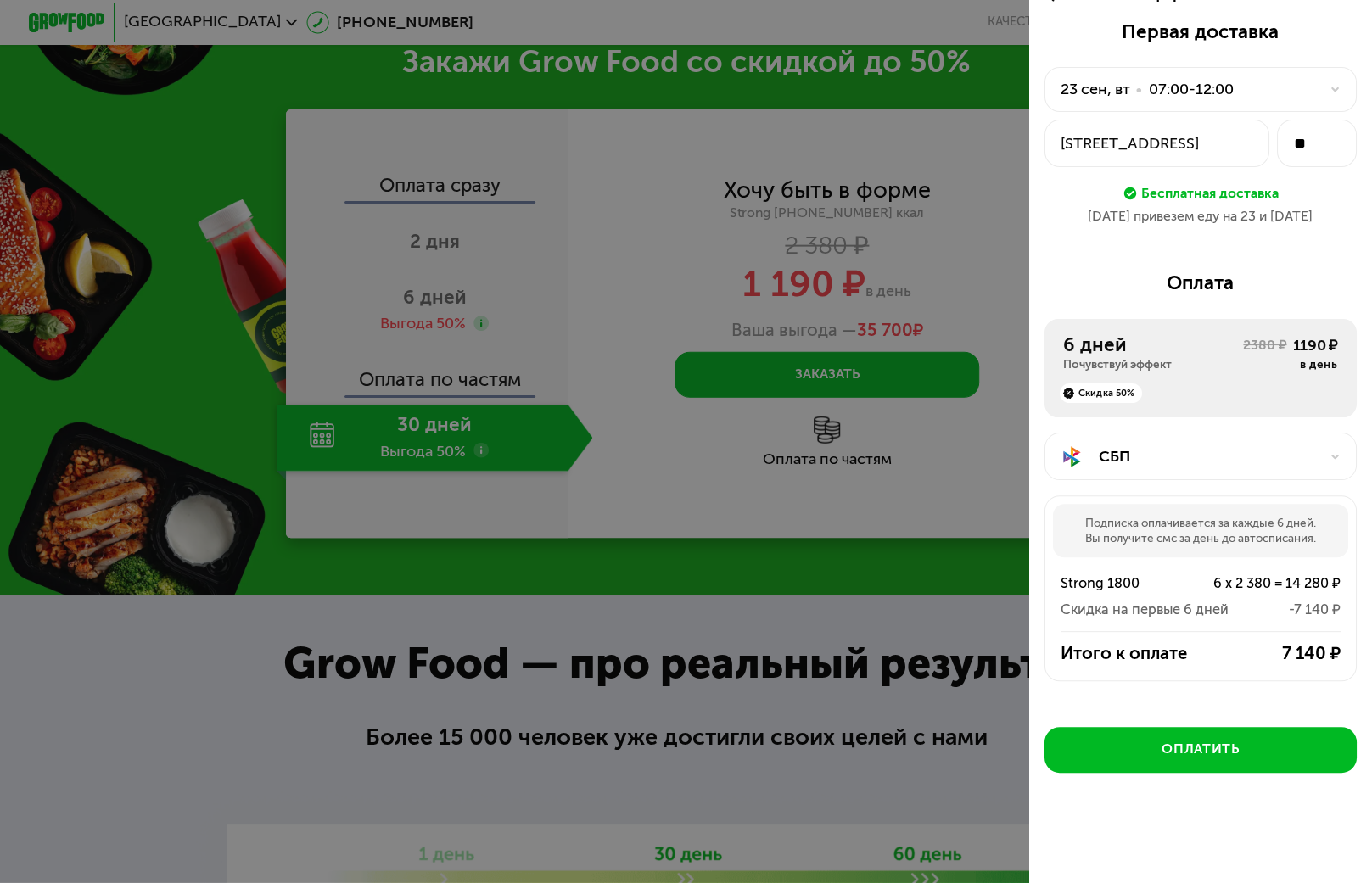
click at [413, 435] on div at bounding box center [686, 442] width 1372 height 883
click at [413, 456] on div at bounding box center [686, 442] width 1372 height 883
click at [759, 27] on div at bounding box center [686, 442] width 1372 height 883
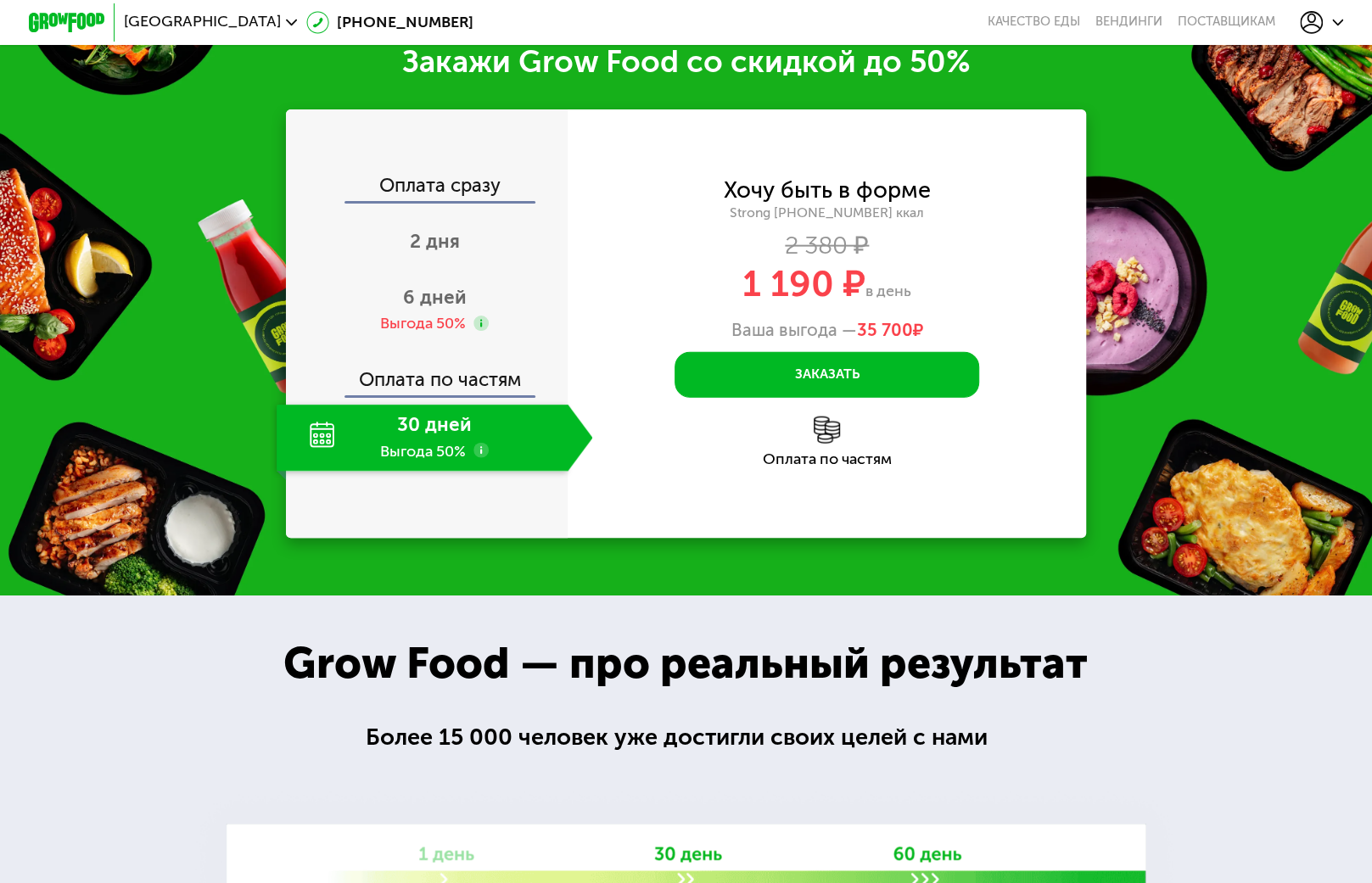
click at [389, 449] on div "30 дней Выгода 50%" at bounding box center [422, 439] width 292 height 67
click at [313, 438] on div "30 дней Выгода 50%" at bounding box center [422, 439] width 292 height 67
click at [478, 458] on use at bounding box center [481, 450] width 15 height 15
